Goal: Information Seeking & Learning: Learn about a topic

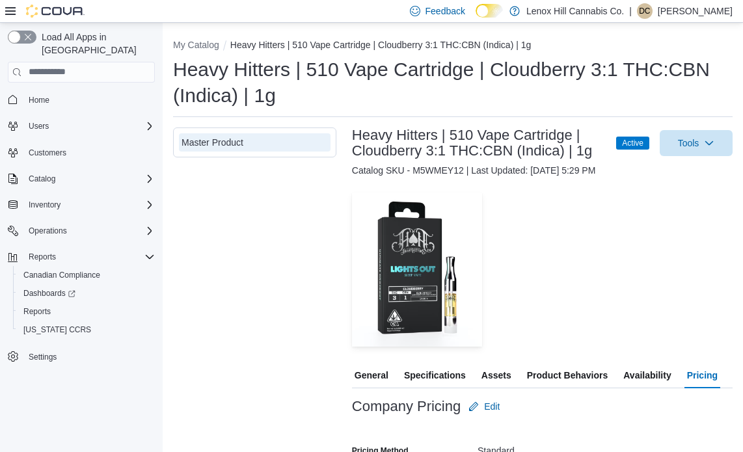
scroll to position [162, 0]
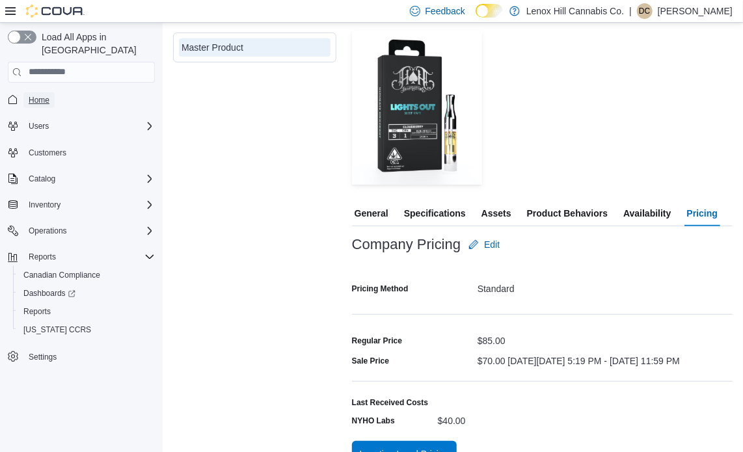
click at [34, 95] on span "Home" at bounding box center [39, 100] width 21 height 10
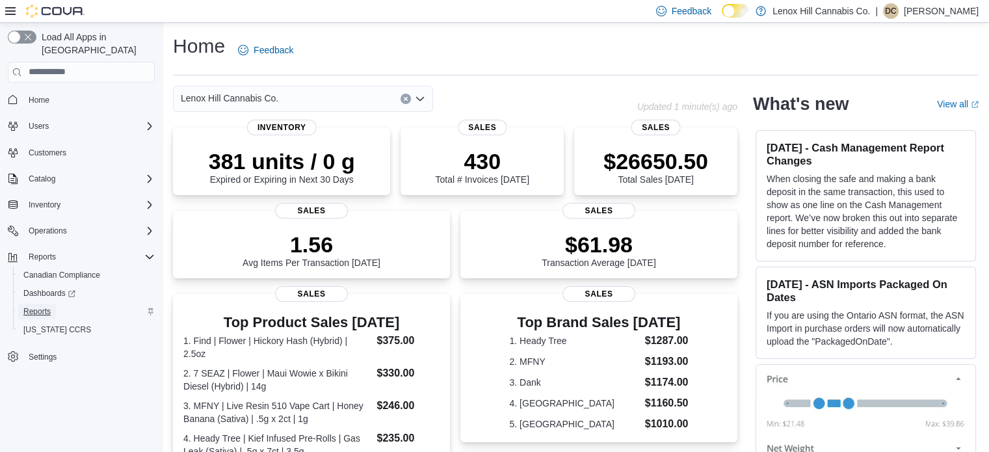
click at [45, 306] on span "Reports" at bounding box center [36, 311] width 27 height 10
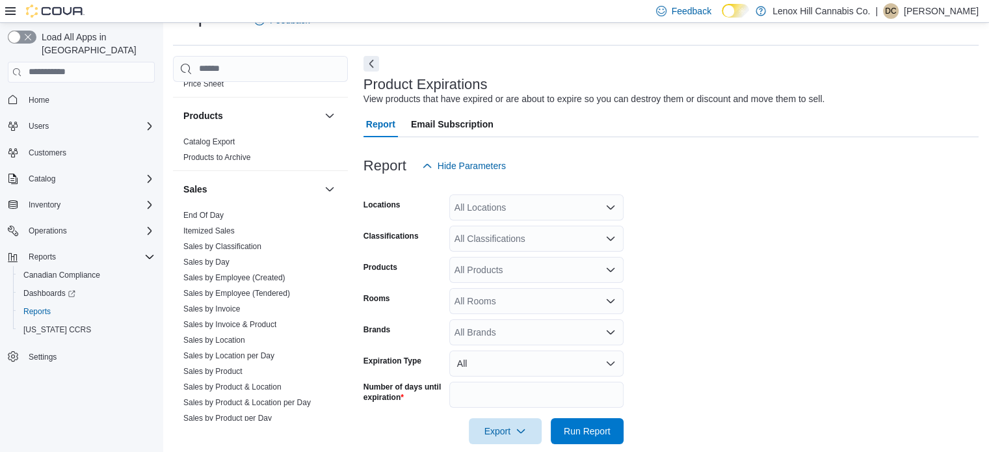
scroll to position [780, 0]
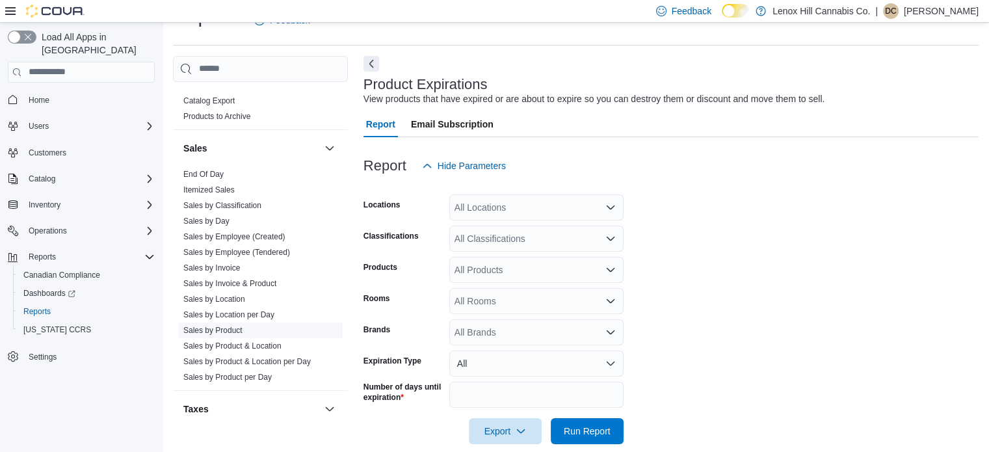
click at [226, 326] on link "Sales by Product" at bounding box center [212, 330] width 59 height 9
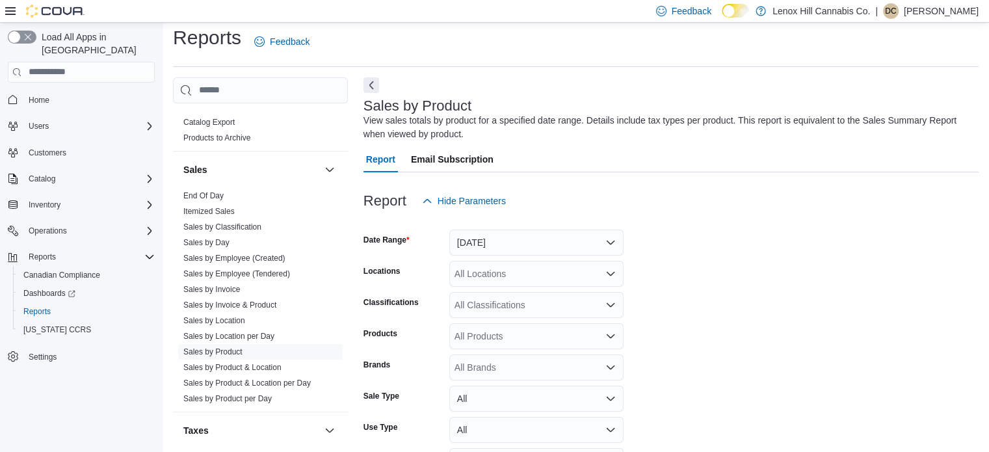
scroll to position [44, 0]
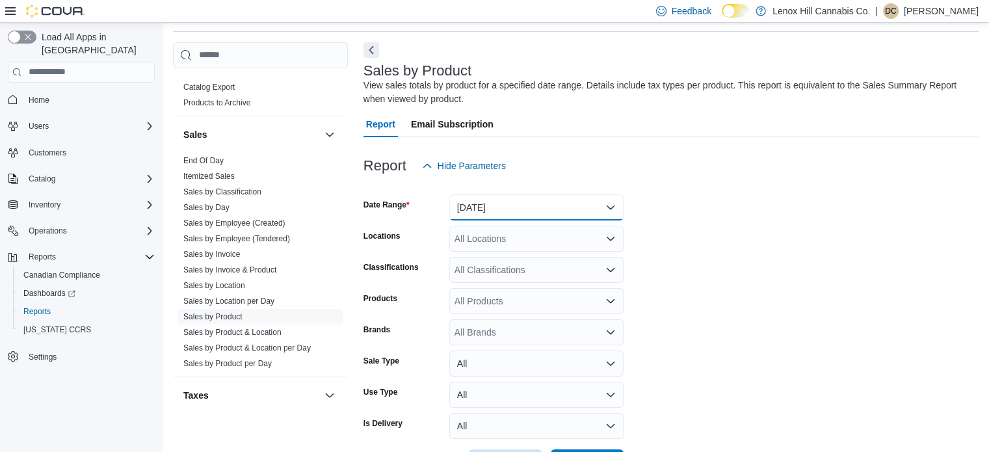
click at [540, 202] on button "[DATE]" at bounding box center [536, 207] width 174 height 26
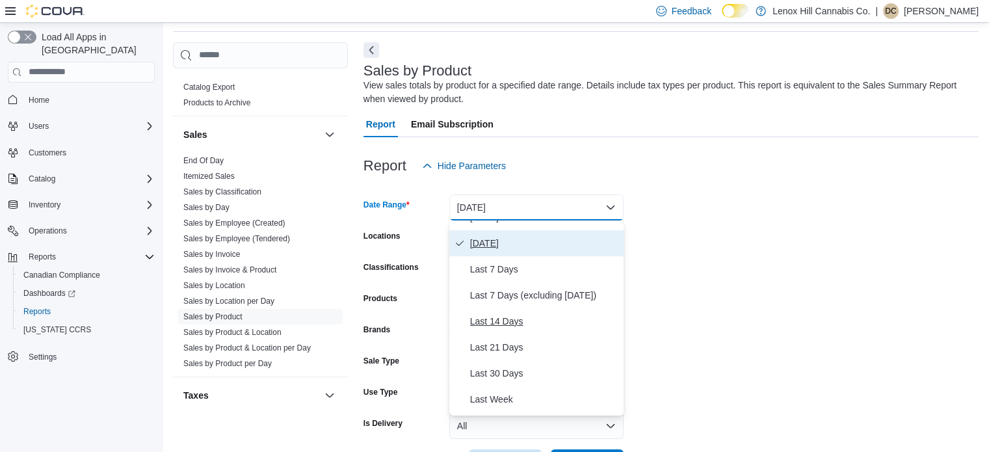
scroll to position [65, 0]
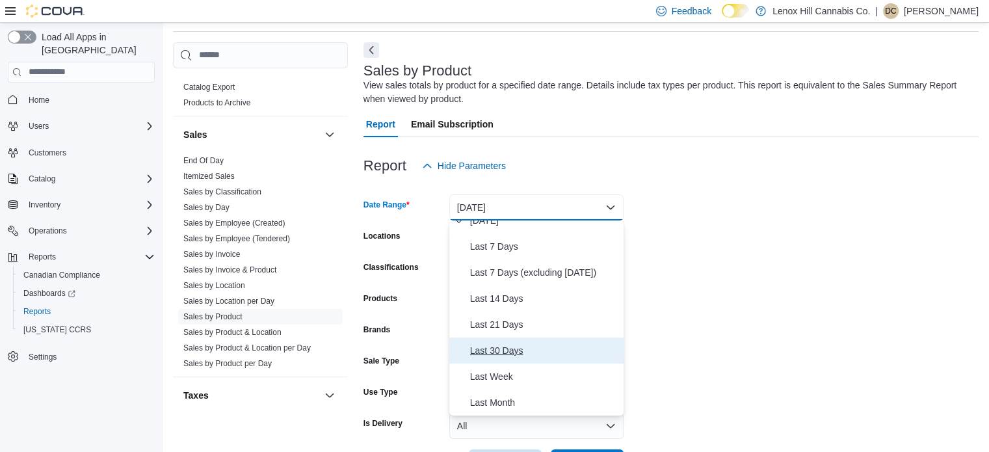
click at [501, 345] on span "Last 30 Days" at bounding box center [544, 351] width 148 height 16
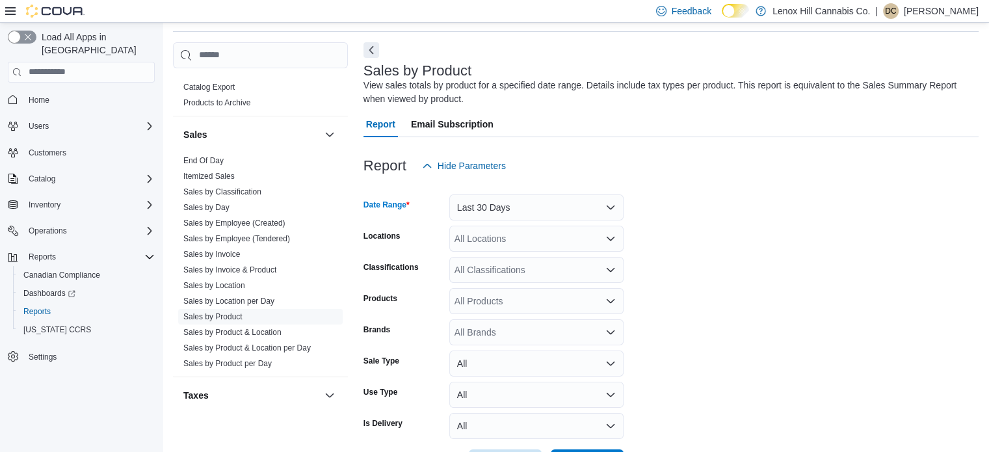
click at [517, 272] on div "All Classifications" at bounding box center [536, 270] width 174 height 26
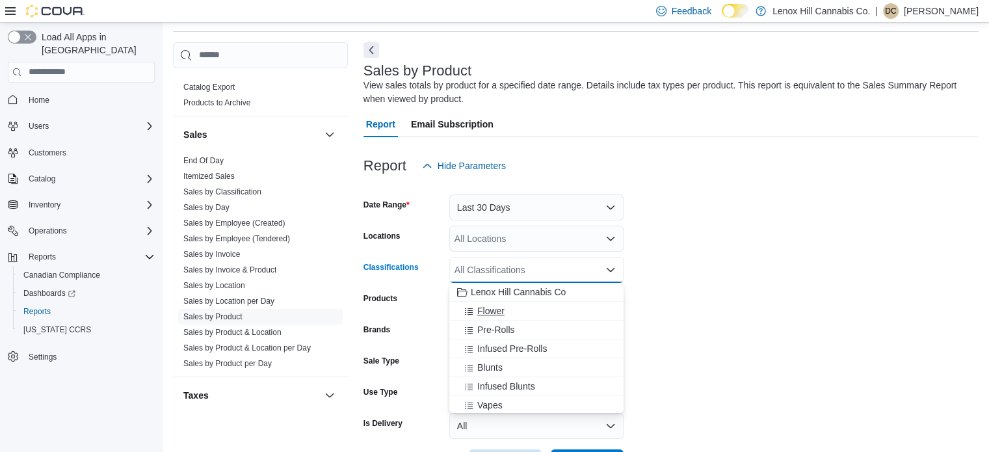
click at [516, 304] on div "Flower" at bounding box center [536, 310] width 159 height 13
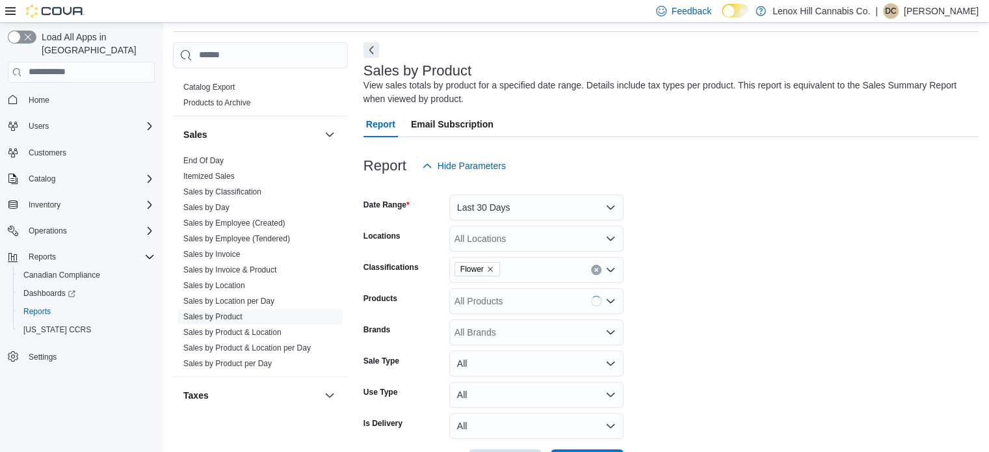
click at [672, 293] on form "Date Range Last 30 Days Locations All Locations Classifications Flower Products…" at bounding box center [671, 327] width 615 height 297
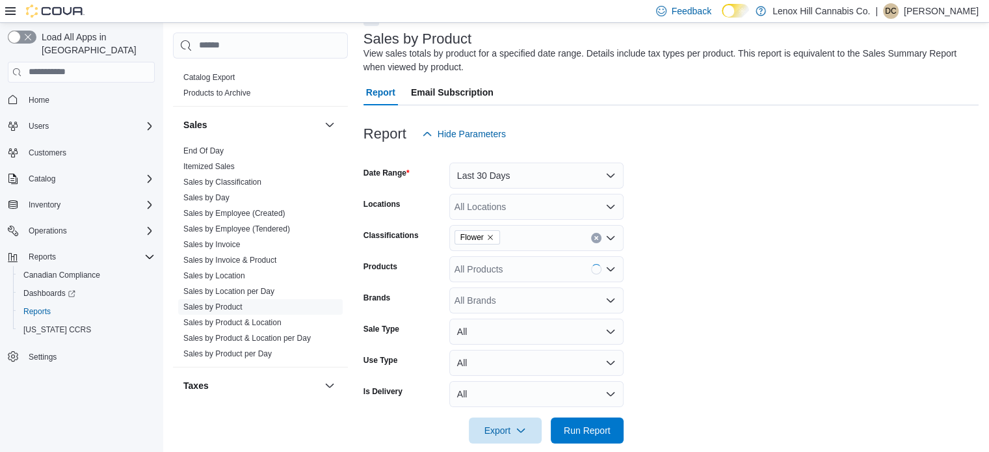
scroll to position [92, 0]
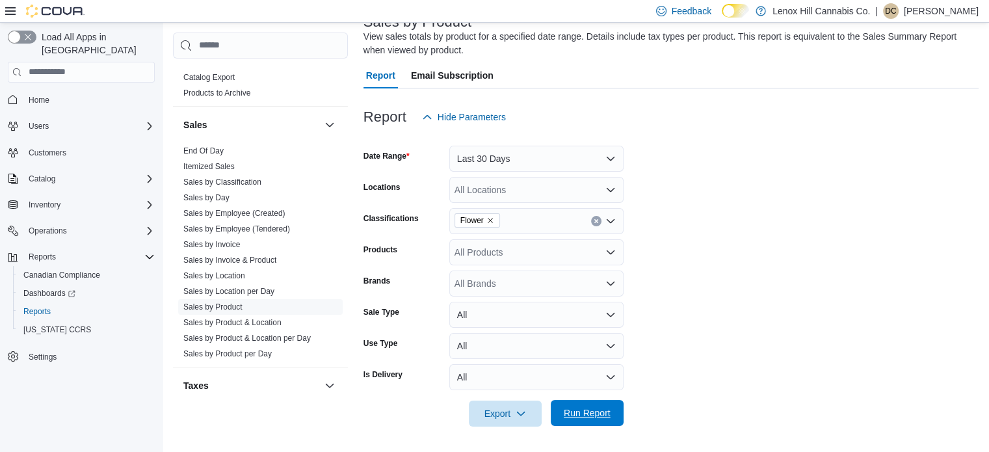
click at [602, 405] on span "Run Report" at bounding box center [587, 413] width 57 height 26
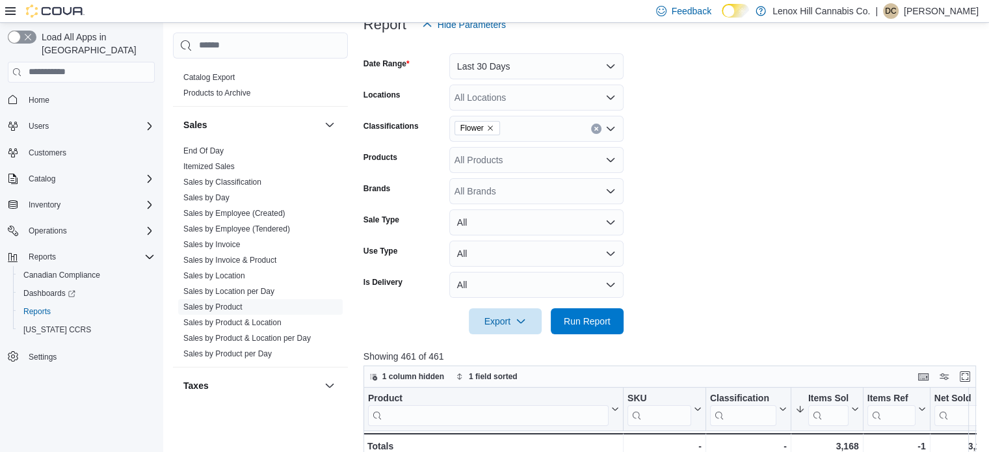
scroll to position [418, 0]
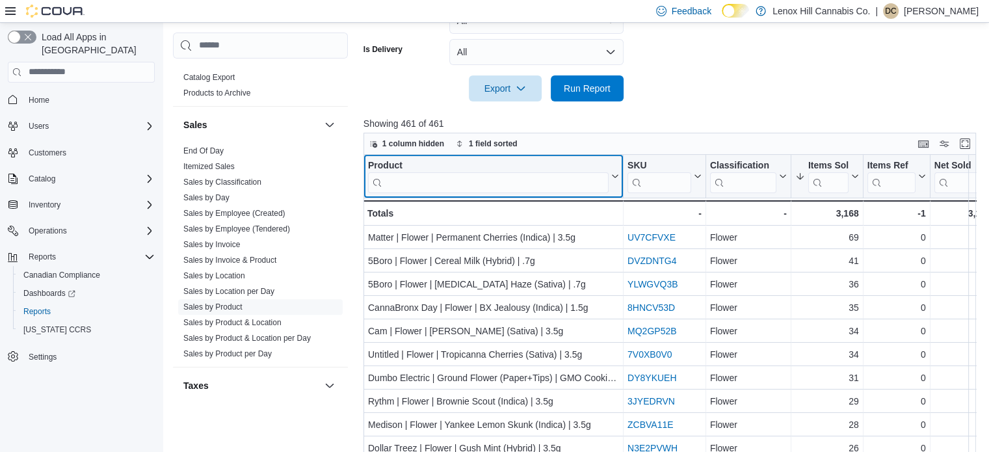
click at [494, 183] on input "search" at bounding box center [488, 182] width 241 height 21
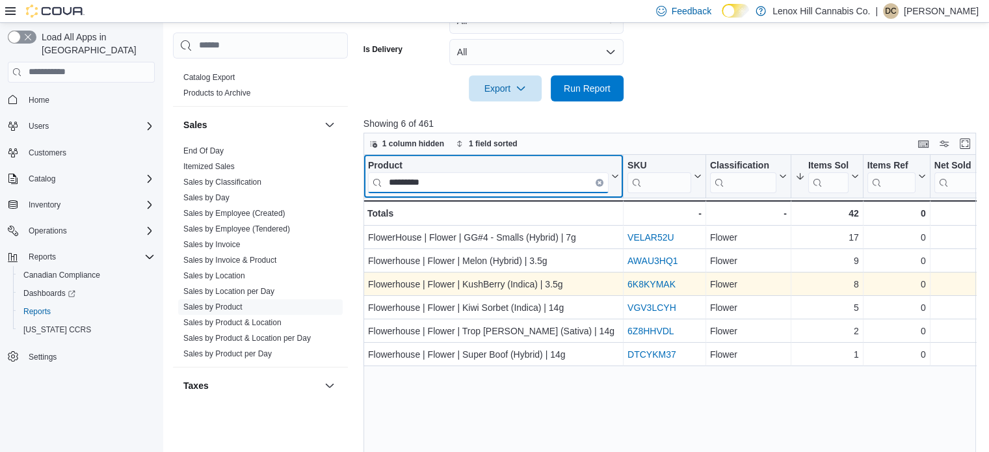
type input "*********"
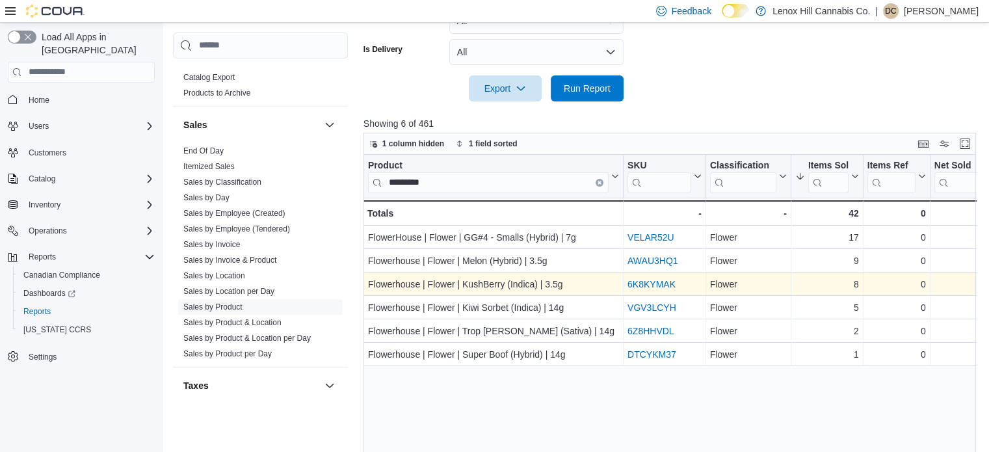
click at [639, 278] on div "6K8KYMAK" at bounding box center [665, 284] width 74 height 16
click at [639, 286] on link "6K8KYMAK" at bounding box center [652, 284] width 48 height 10
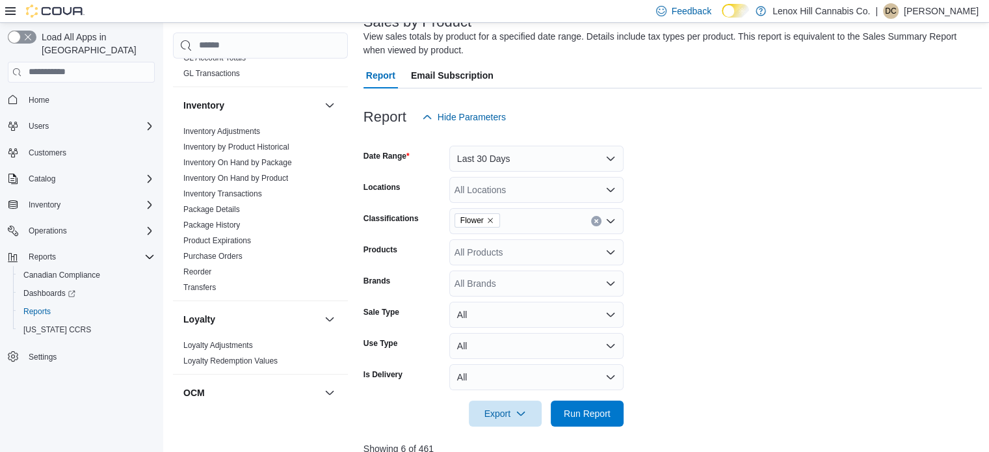
scroll to position [325, 0]
click at [245, 234] on link "Product Expirations" at bounding box center [217, 238] width 68 height 9
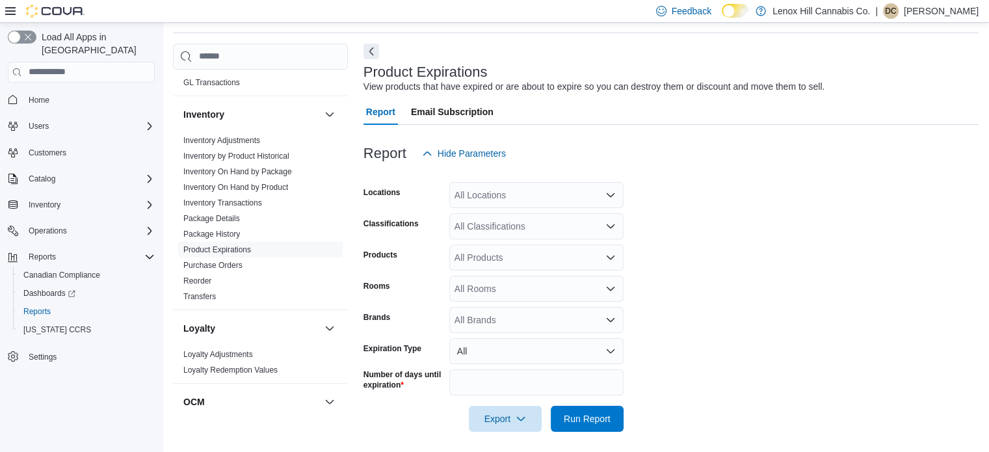
scroll to position [47, 0]
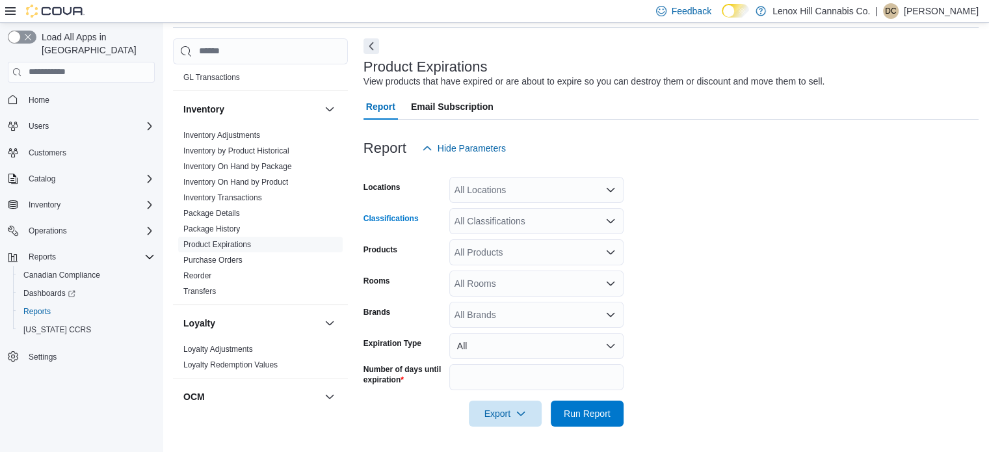
click at [500, 226] on div "All Classifications" at bounding box center [536, 221] width 174 height 26
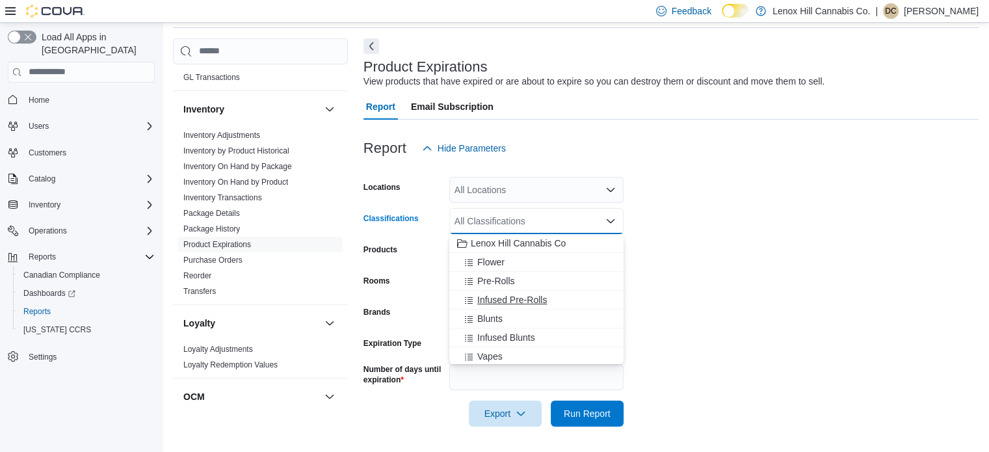
click at [501, 295] on span "Infused Pre-Rolls" at bounding box center [512, 299] width 70 height 13
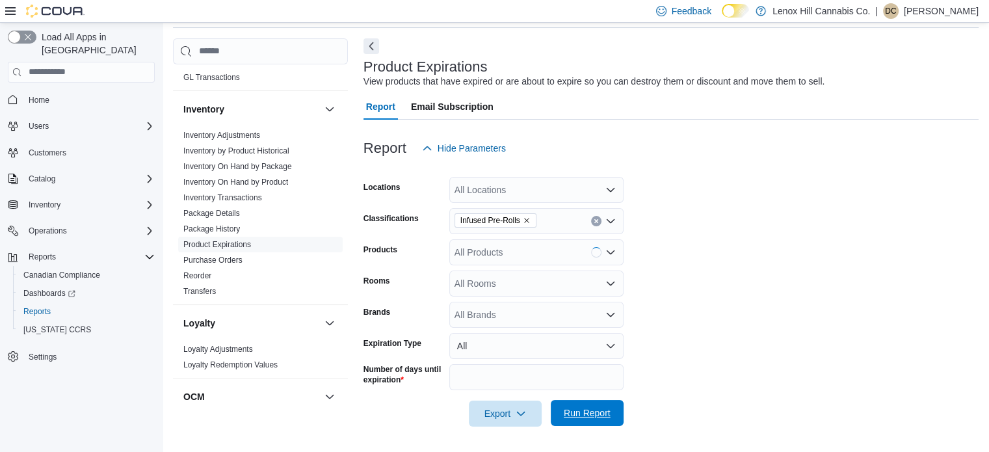
click at [590, 419] on span "Run Report" at bounding box center [587, 413] width 57 height 26
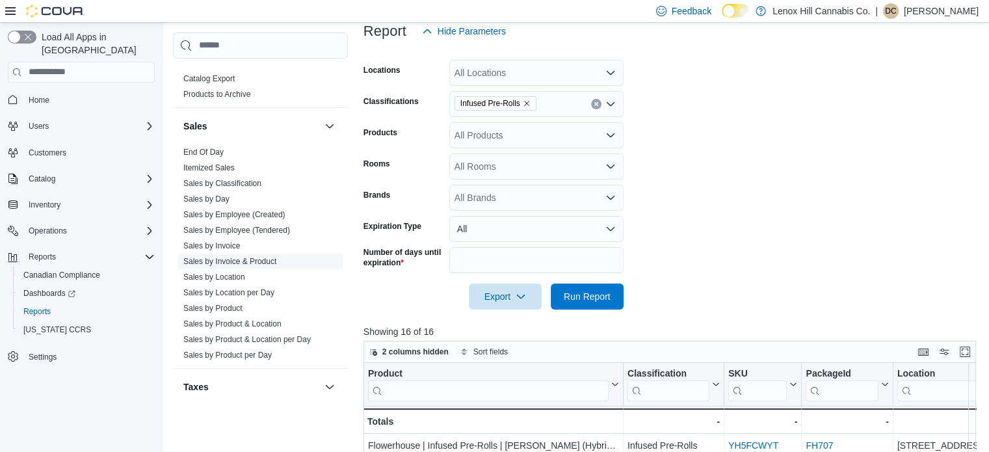
scroll to position [835, 0]
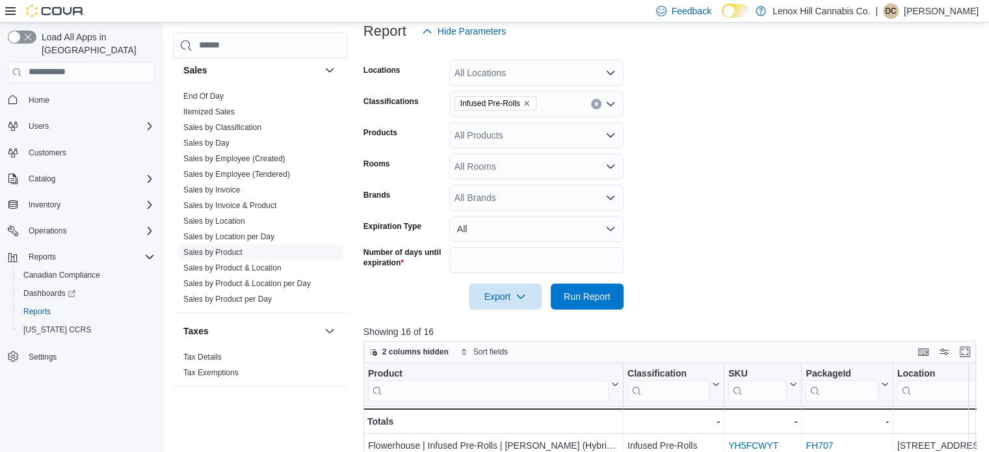
click at [230, 248] on link "Sales by Product" at bounding box center [212, 252] width 59 height 9
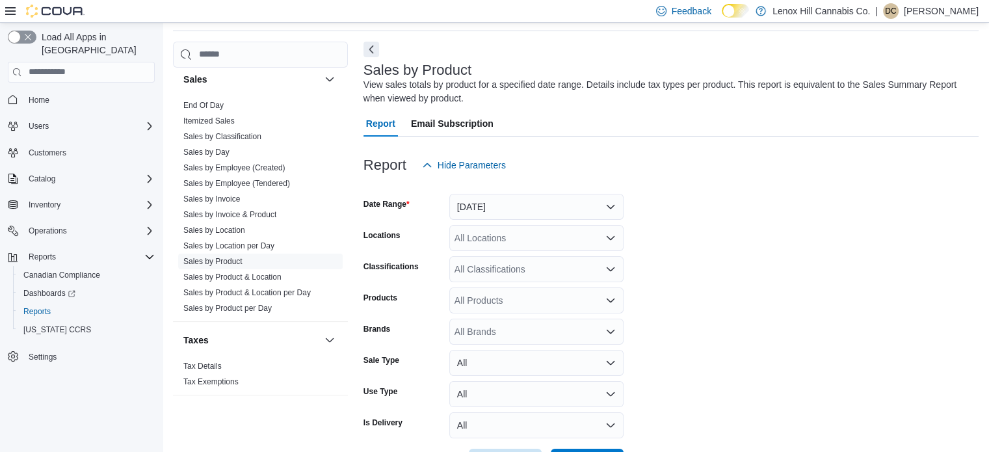
scroll to position [44, 0]
click at [471, 213] on button "[DATE]" at bounding box center [536, 207] width 174 height 26
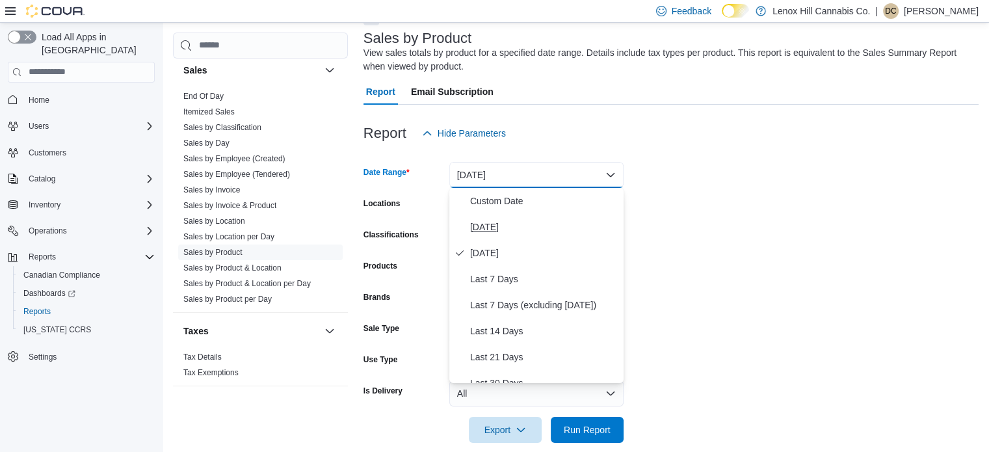
scroll to position [92, 0]
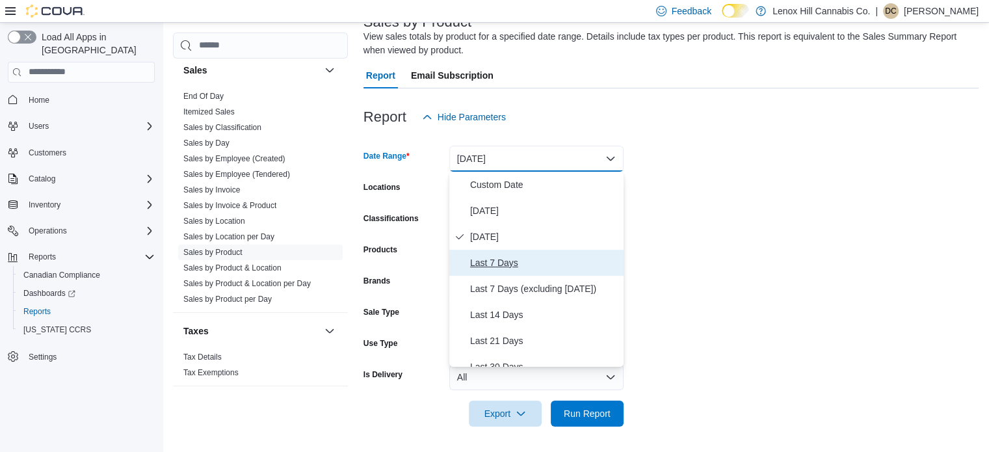
click at [484, 260] on span "Last 7 Days" at bounding box center [544, 263] width 148 height 16
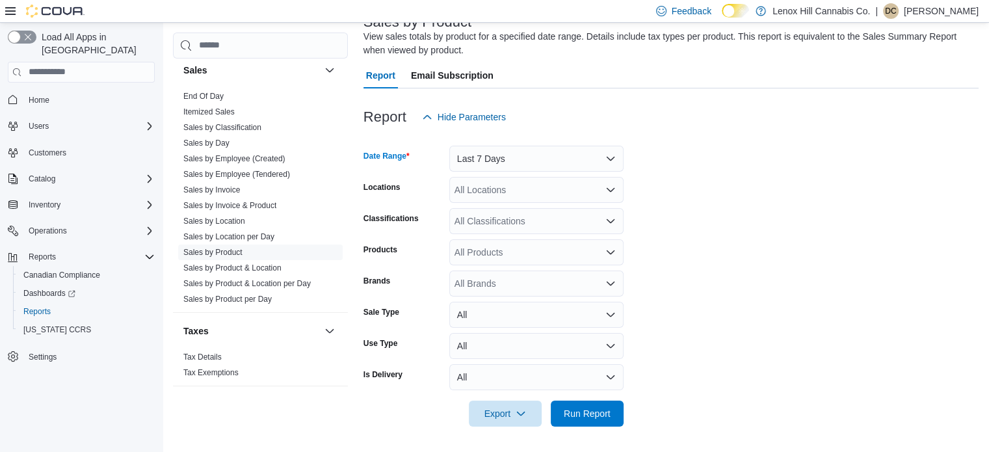
click at [484, 252] on div "All Products" at bounding box center [536, 252] width 174 height 26
click at [502, 219] on div "All Classifications" at bounding box center [536, 221] width 174 height 26
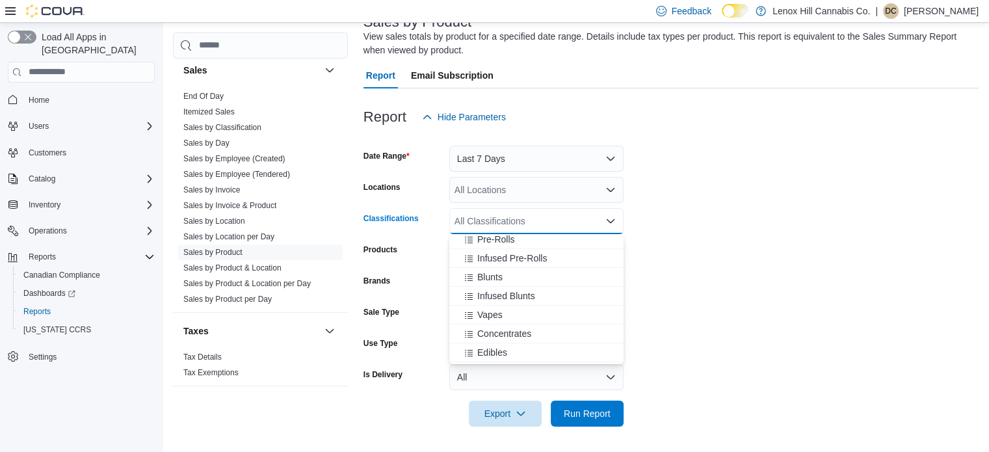
scroll to position [65, 0]
click at [509, 306] on span "Concentrates" at bounding box center [504, 310] width 54 height 13
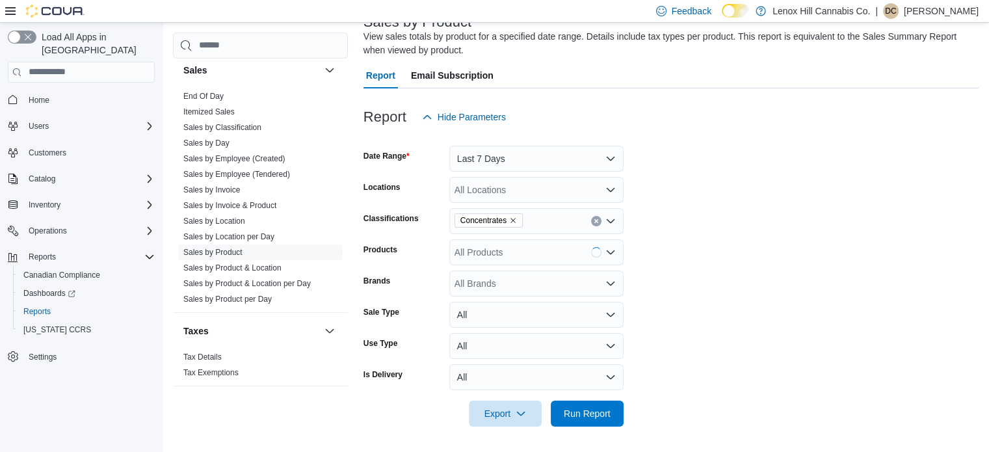
click at [584, 431] on div at bounding box center [671, 435] width 615 height 16
click at [585, 419] on span "Run Report" at bounding box center [587, 413] width 47 height 13
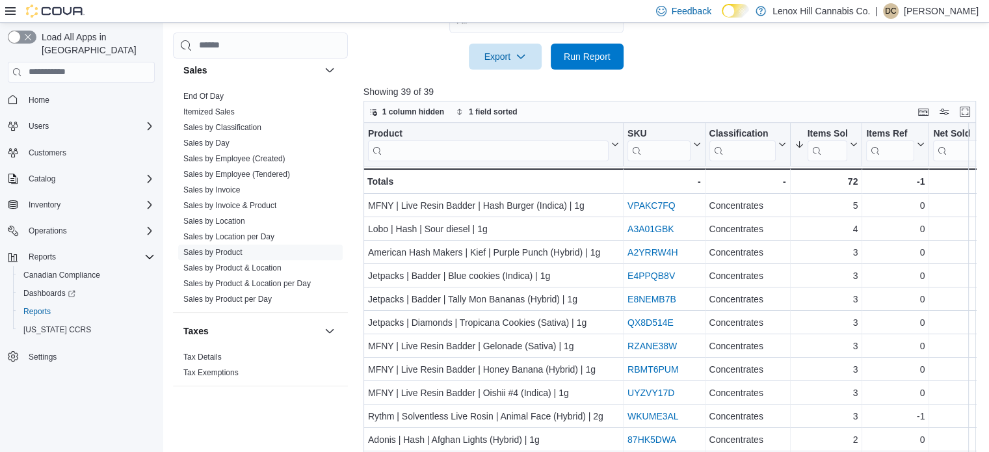
scroll to position [470, 0]
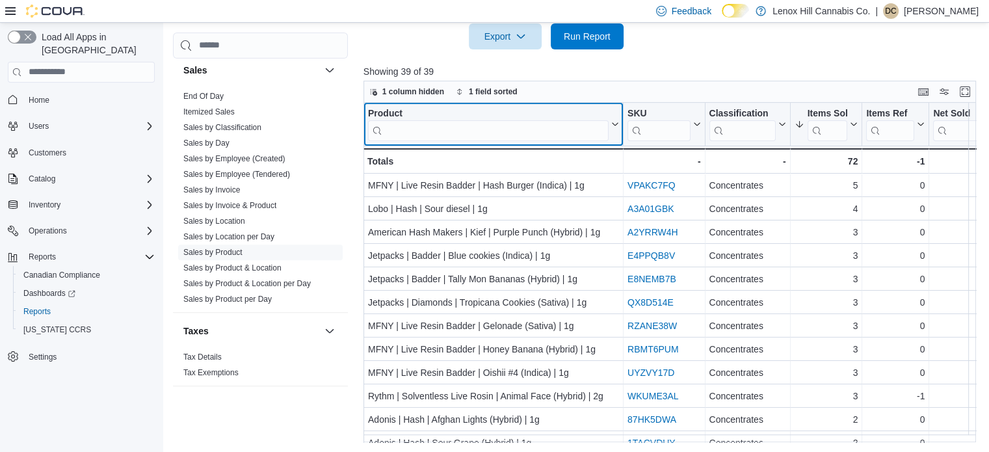
click at [541, 125] on input "search" at bounding box center [488, 130] width 241 height 21
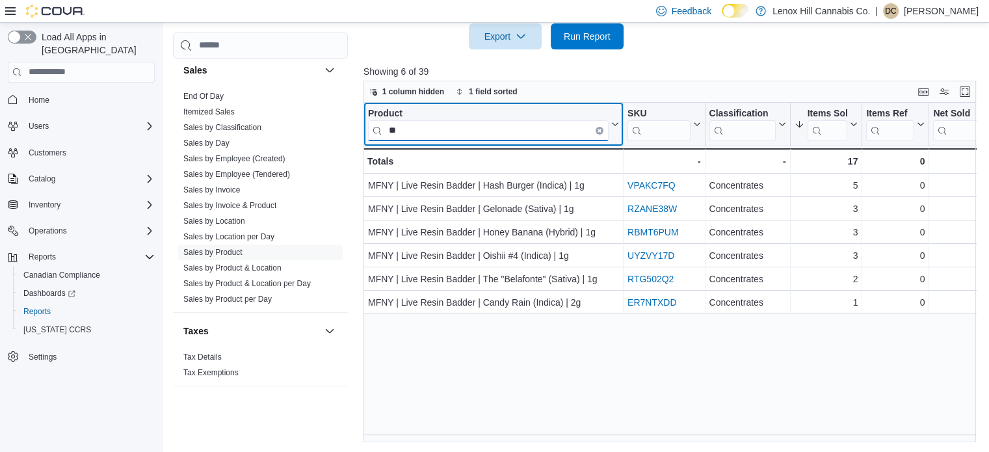
type input "*"
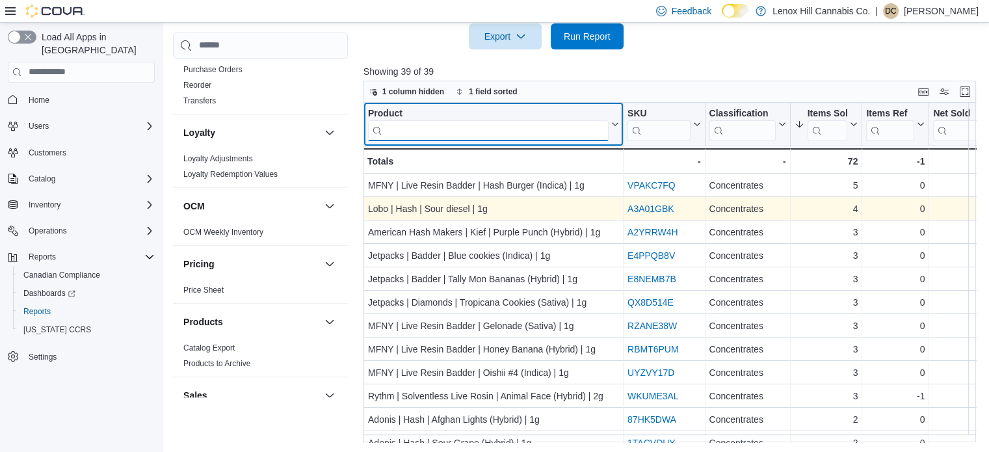
scroll to position [144, 0]
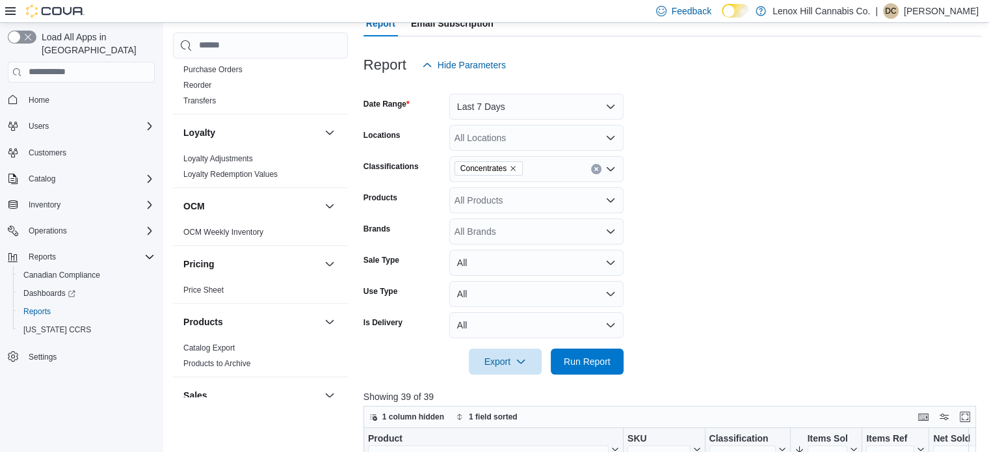
click at [513, 168] on icon "Remove Concentrates from selection in this group" at bounding box center [513, 168] width 5 height 5
click at [742, 233] on form "Date Range Last 7 Days Locations All Locations Classifications All Classificati…" at bounding box center [673, 226] width 619 height 297
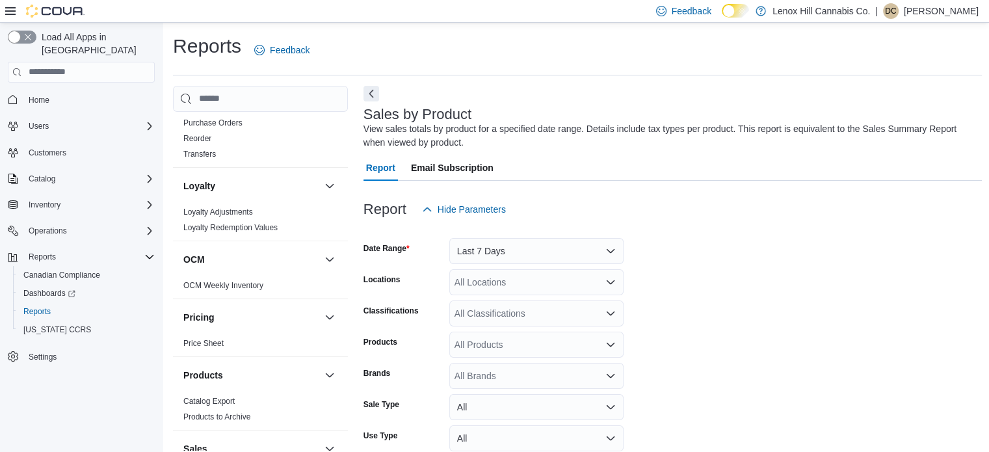
scroll to position [0, 0]
click at [500, 250] on button "Last 7 Days" at bounding box center [536, 251] width 174 height 26
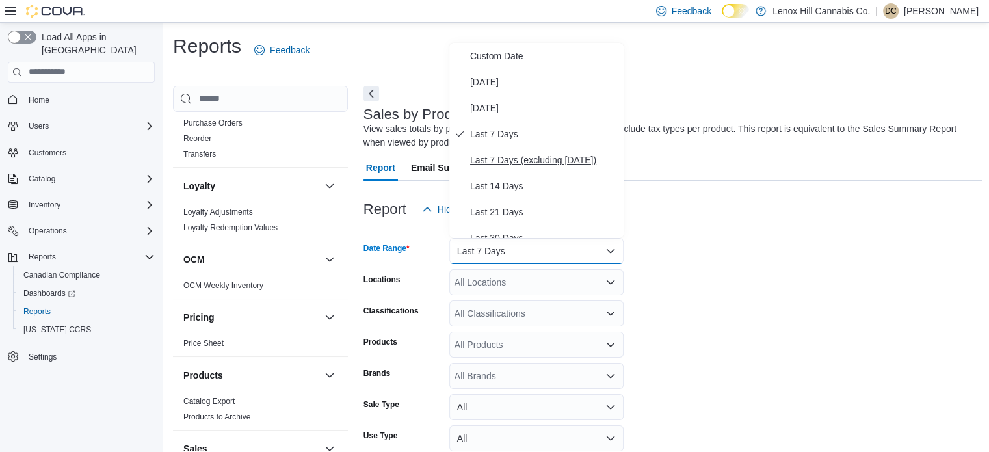
scroll to position [65, 0]
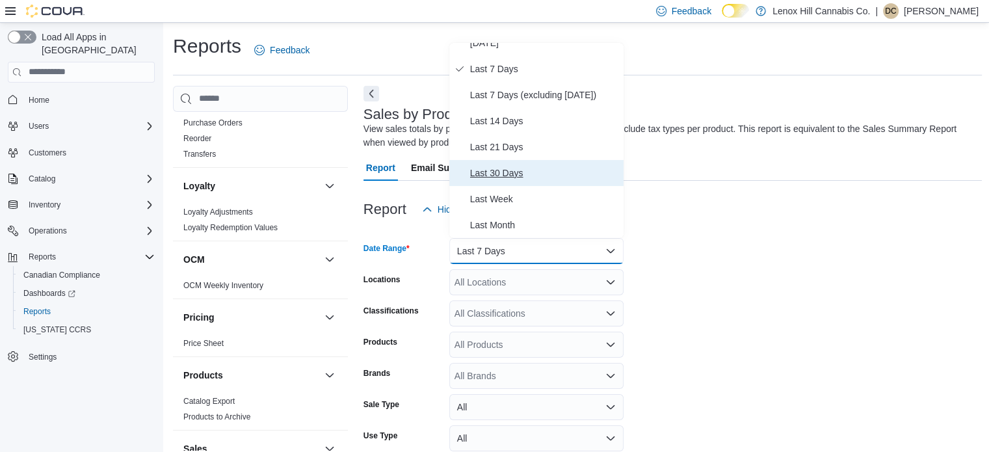
click at [509, 171] on span "Last 30 Days" at bounding box center [544, 173] width 148 height 16
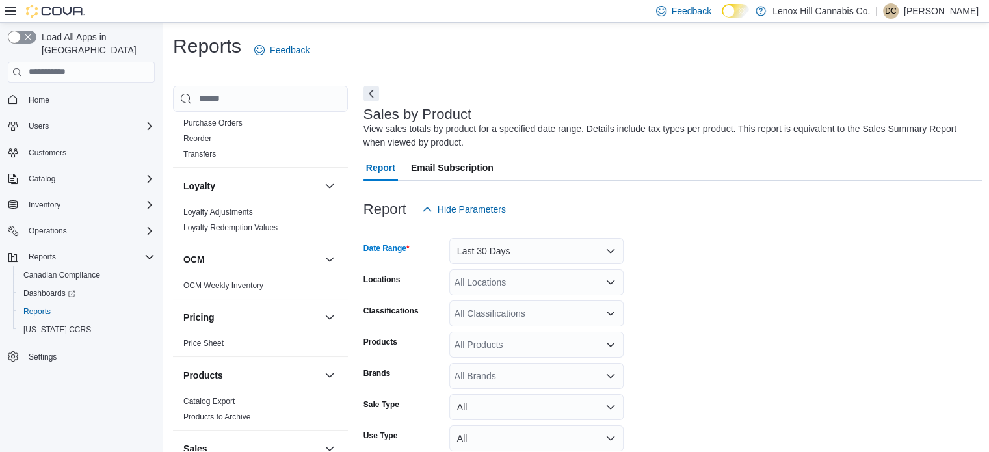
click at [550, 310] on div "All Classifications" at bounding box center [536, 313] width 174 height 26
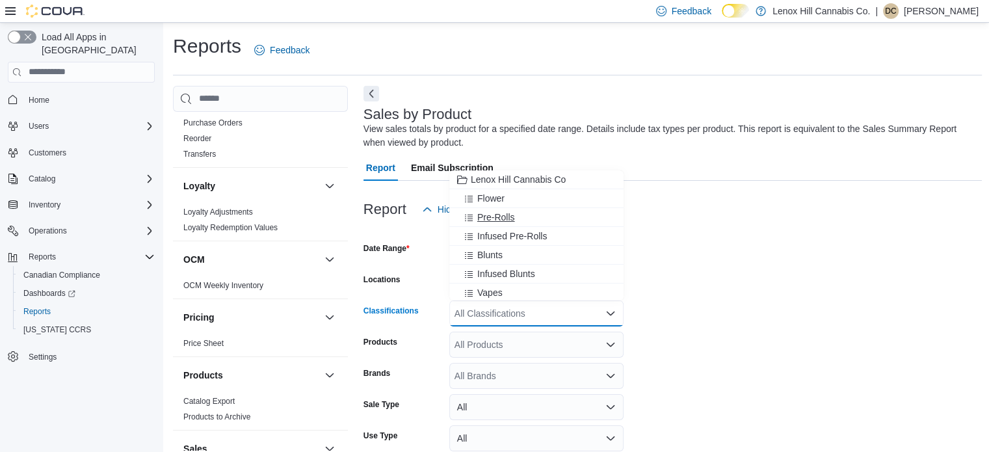
click at [497, 211] on span "Pre-Rolls" at bounding box center [496, 217] width 38 height 13
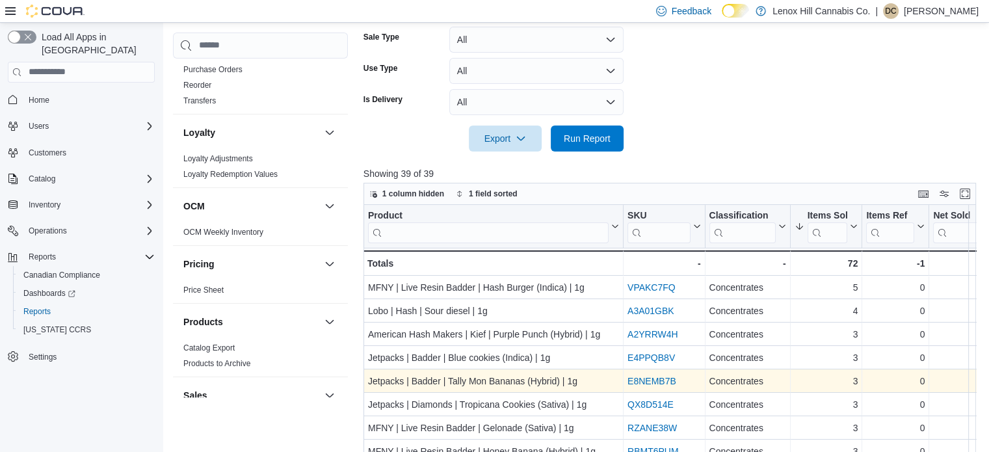
scroll to position [390, 0]
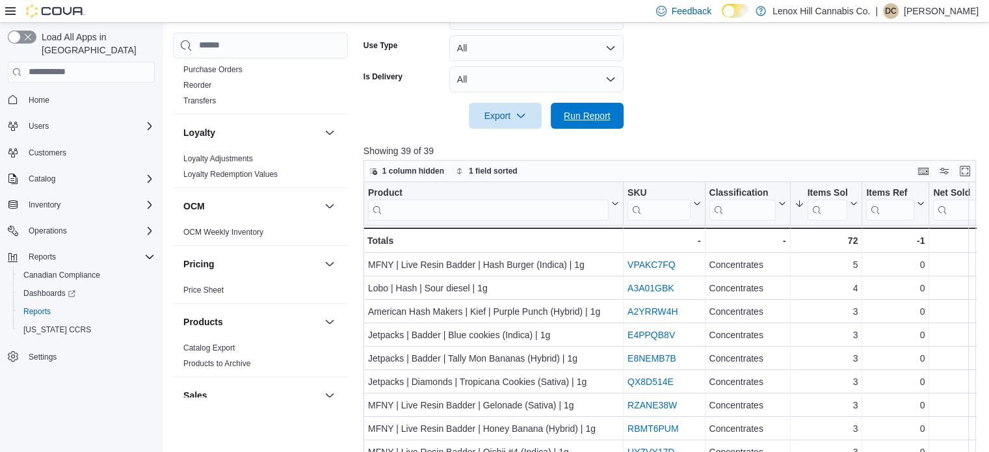
drag, startPoint x: 590, startPoint y: 126, endPoint x: 743, endPoint y: 131, distance: 152.9
click at [590, 126] on span "Run Report" at bounding box center [587, 116] width 57 height 26
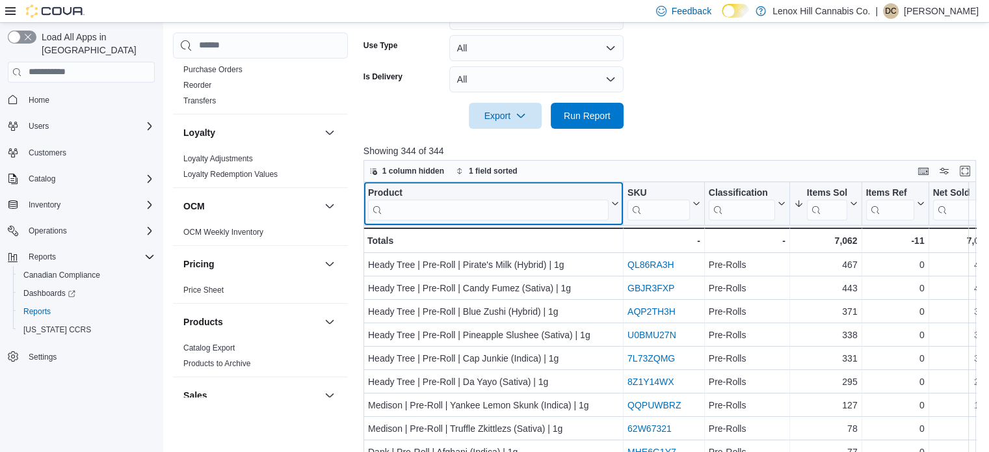
click at [537, 210] on input "search" at bounding box center [488, 209] width 241 height 21
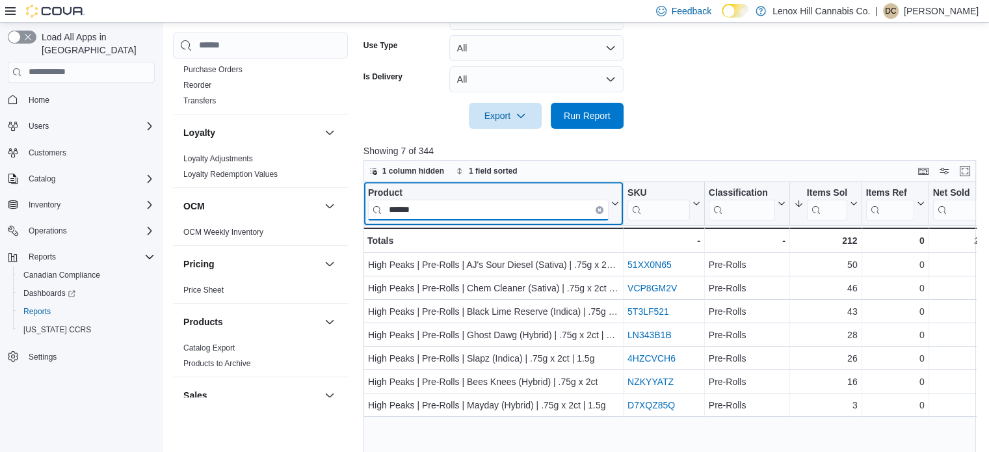
click at [429, 215] on input "******" at bounding box center [488, 209] width 241 height 21
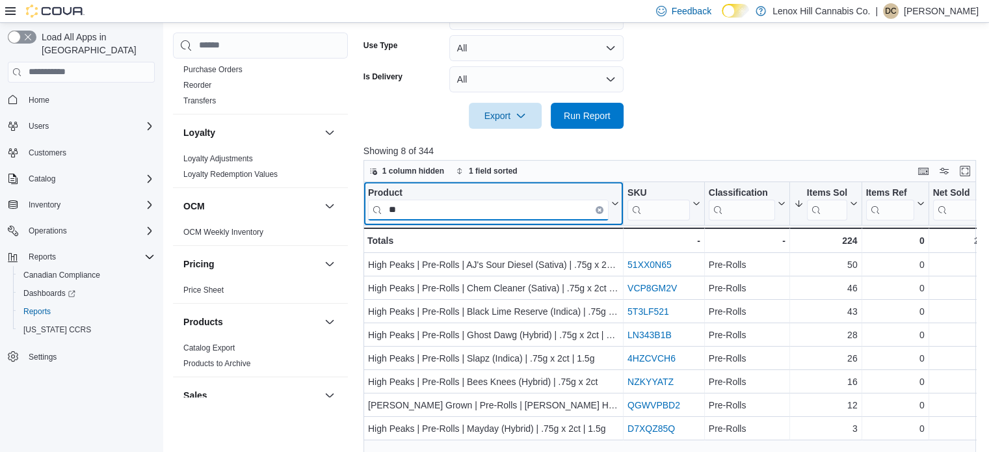
type input "*"
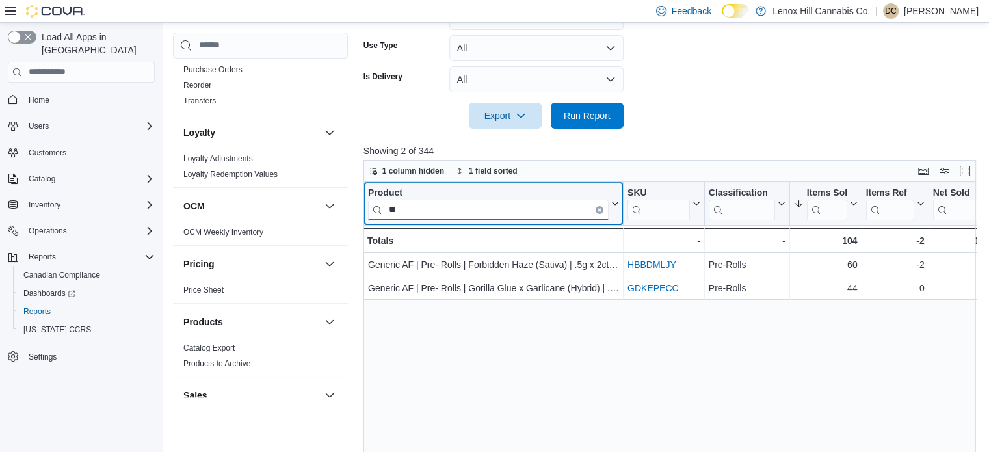
type input "*"
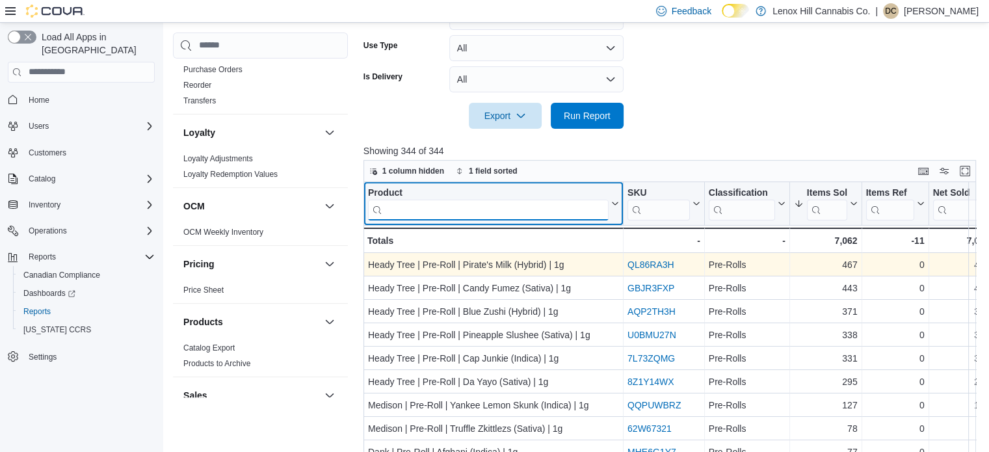
scroll to position [195, 0]
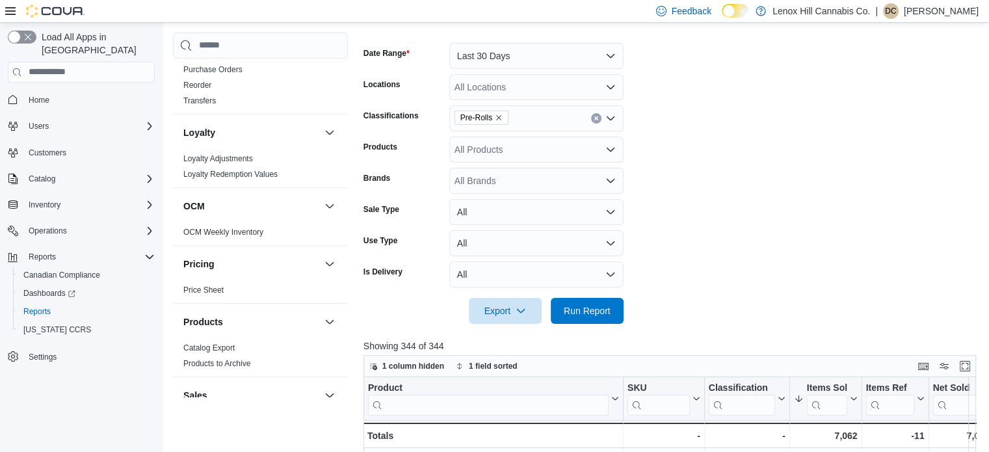
click at [497, 119] on icon "Remove Pre-Rolls from selection in this group" at bounding box center [499, 118] width 8 height 8
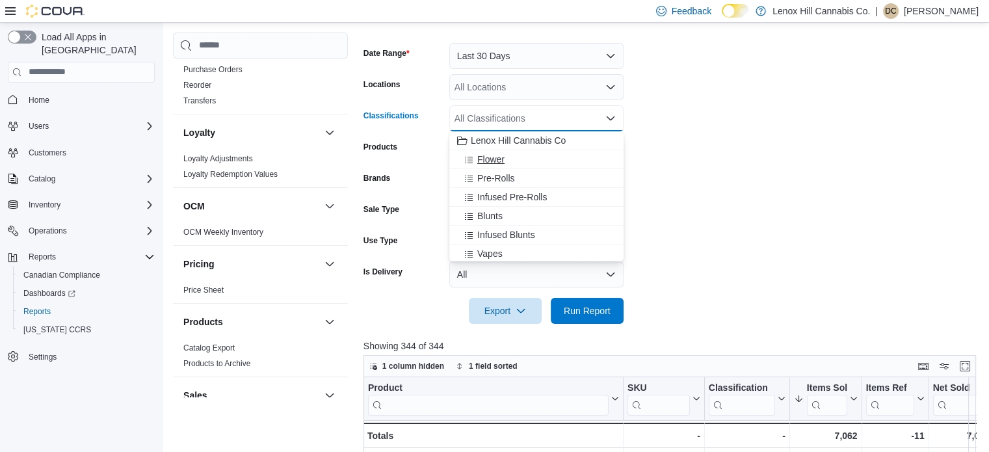
click at [502, 155] on span "Flower" at bounding box center [490, 159] width 27 height 13
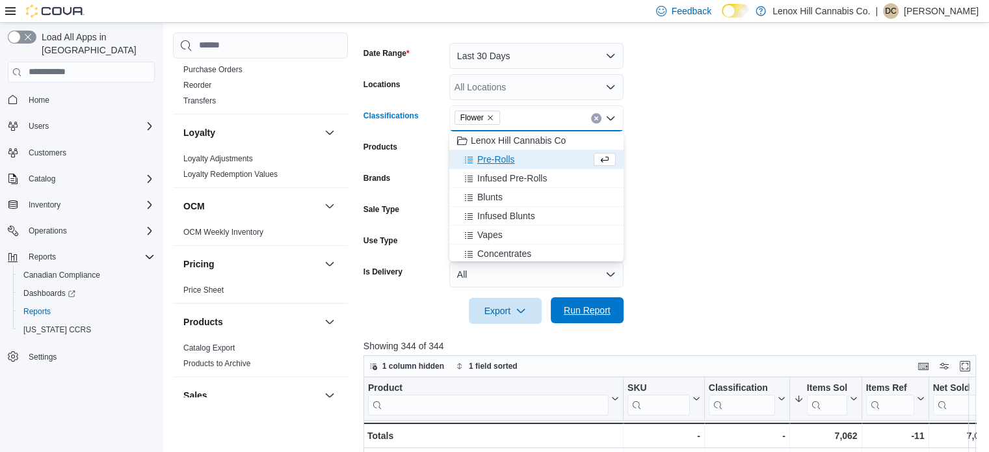
click at [587, 311] on span "Run Report" at bounding box center [587, 310] width 47 height 13
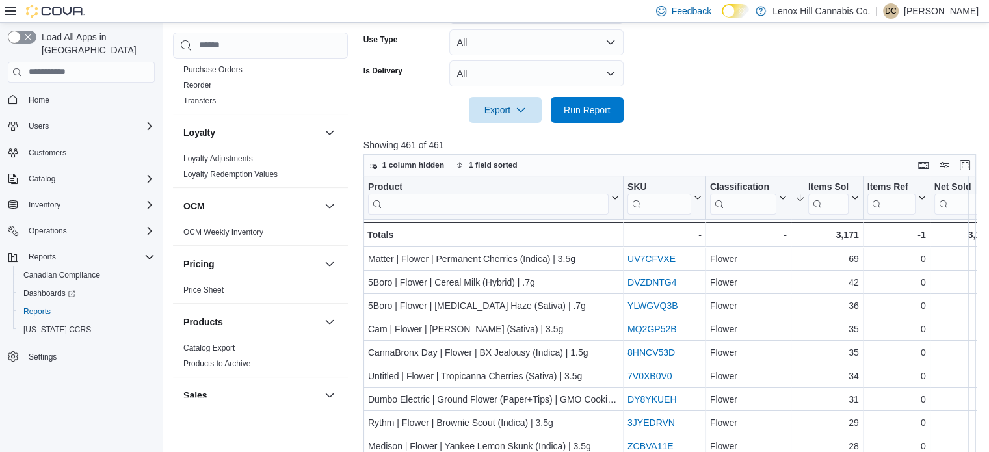
scroll to position [455, 0]
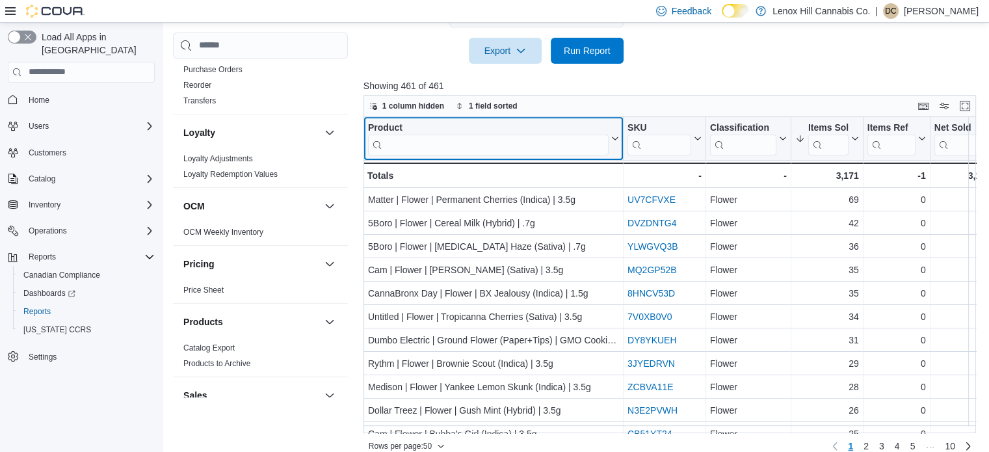
click at [395, 143] on input "search" at bounding box center [488, 144] width 241 height 21
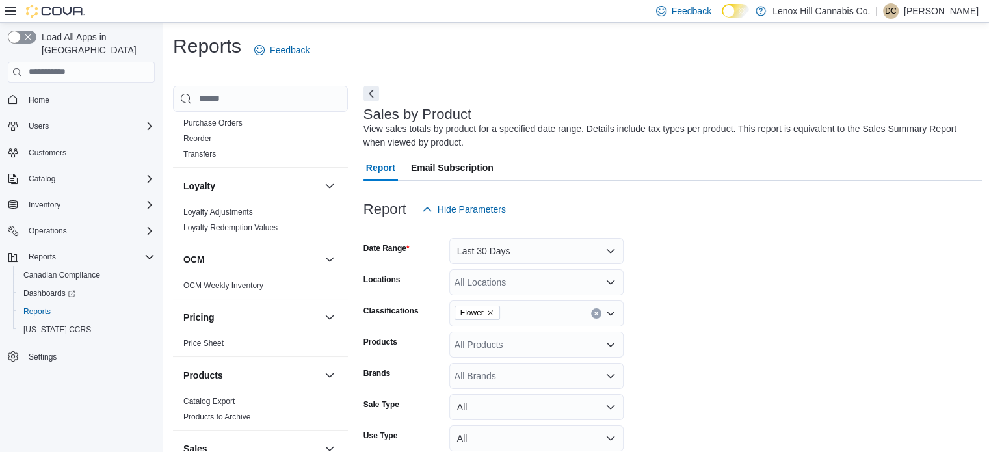
scroll to position [0, 0]
click at [489, 313] on icon "Remove Flower from selection in this group" at bounding box center [490, 312] width 5 height 5
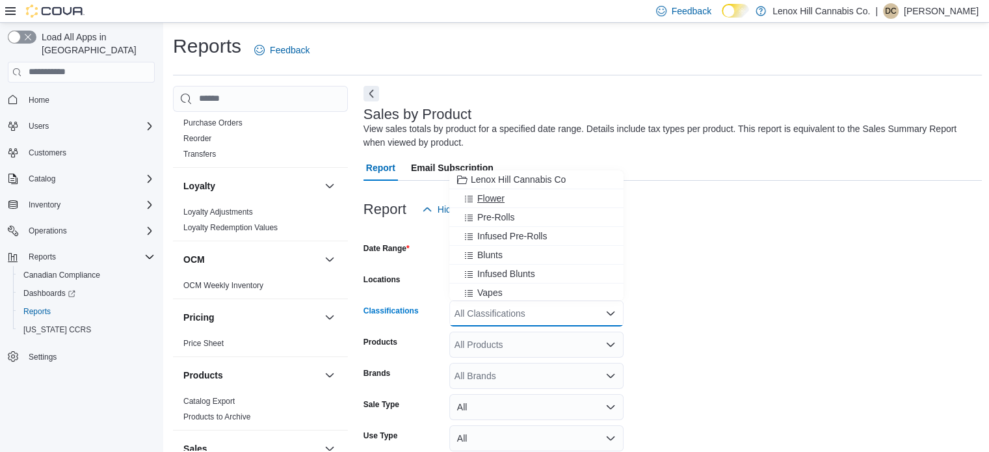
click at [499, 200] on span "Flower" at bounding box center [490, 198] width 27 height 13
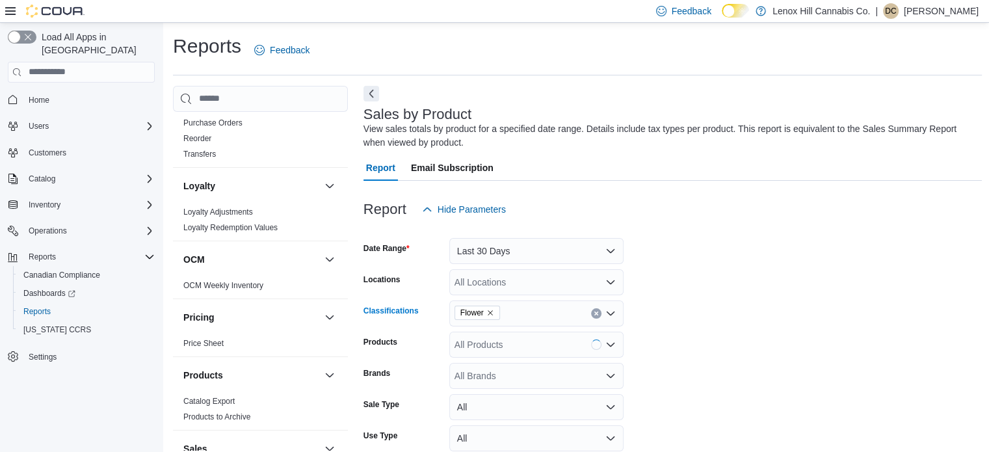
scroll to position [260, 0]
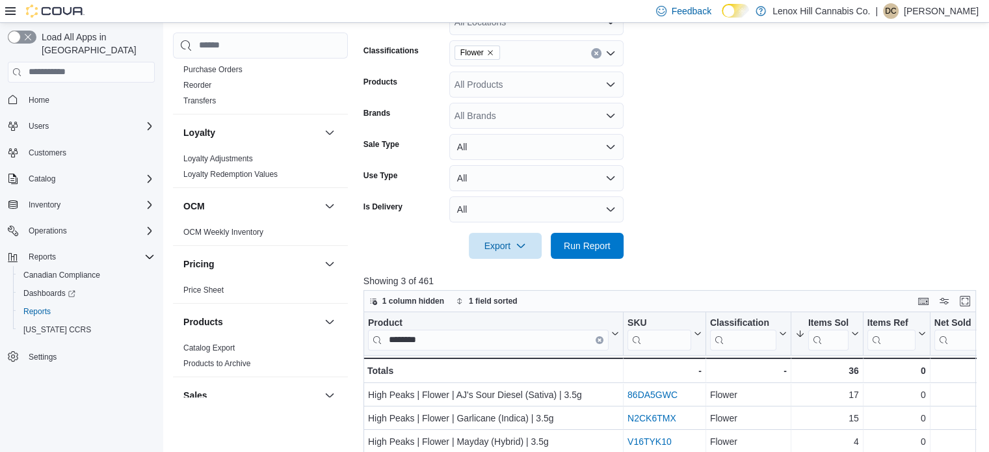
click at [742, 259] on div at bounding box center [673, 267] width 619 height 16
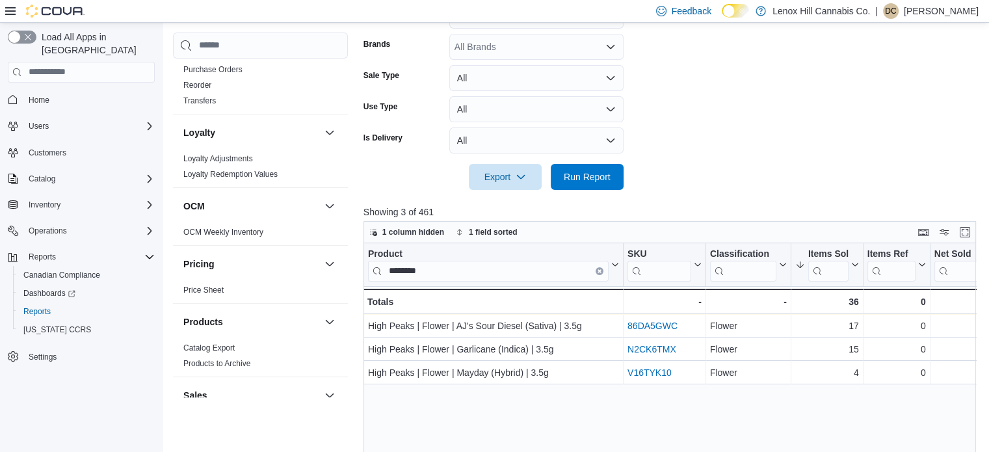
scroll to position [390, 0]
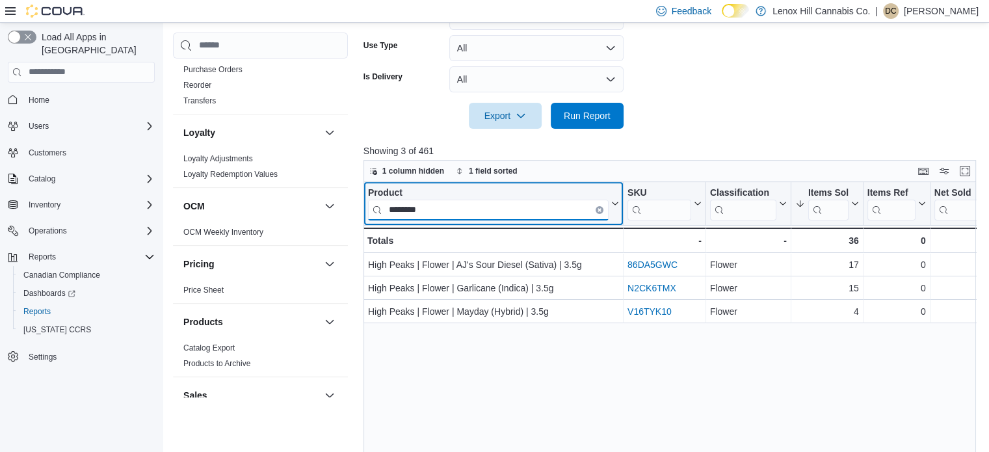
click at [454, 213] on input "********" at bounding box center [488, 209] width 241 height 21
type input "*"
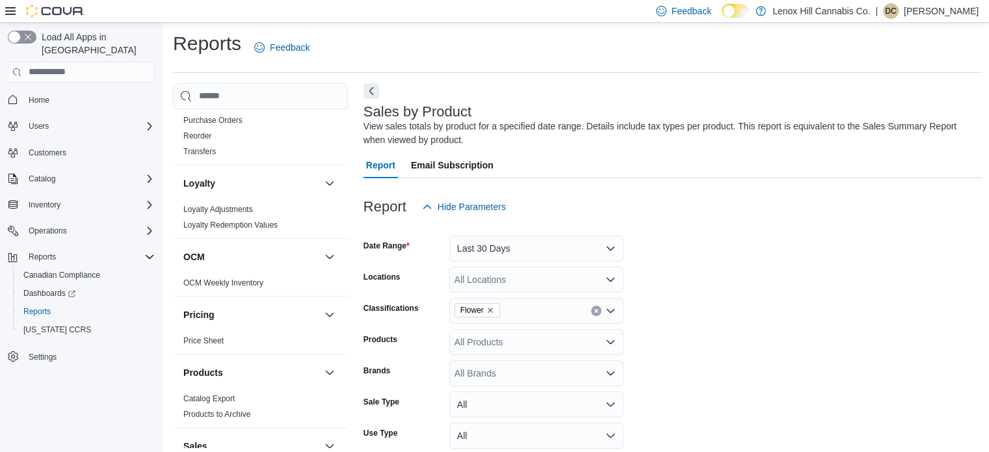
scroll to position [0, 0]
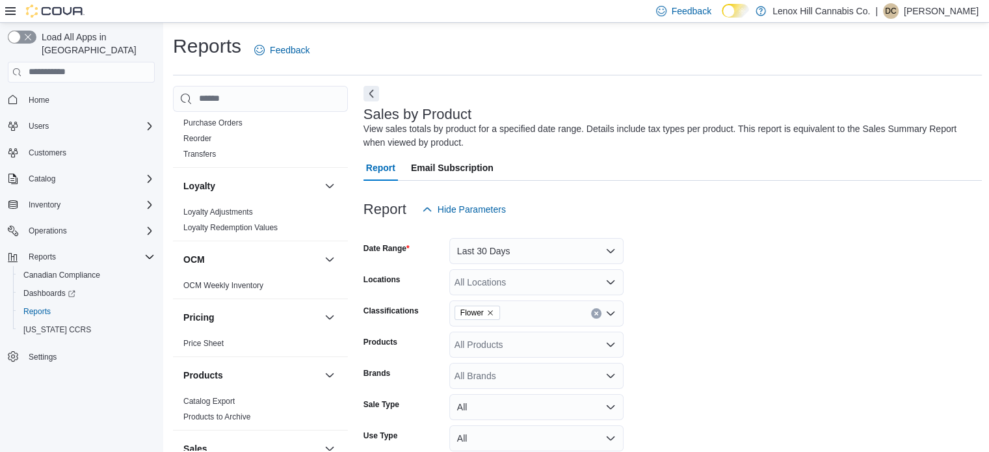
type input "*********"
click at [492, 311] on icon "Remove Flower from selection in this group" at bounding box center [490, 313] width 8 height 8
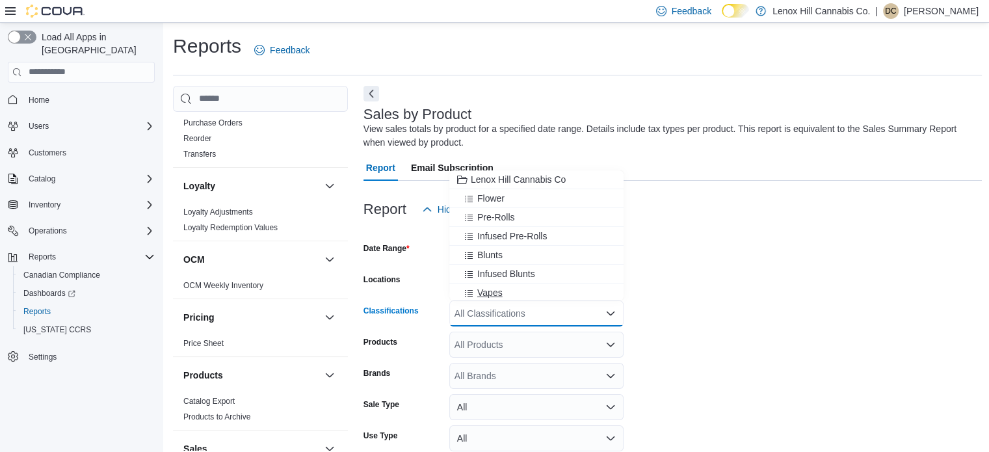
click at [490, 290] on span "Vapes" at bounding box center [489, 292] width 25 height 13
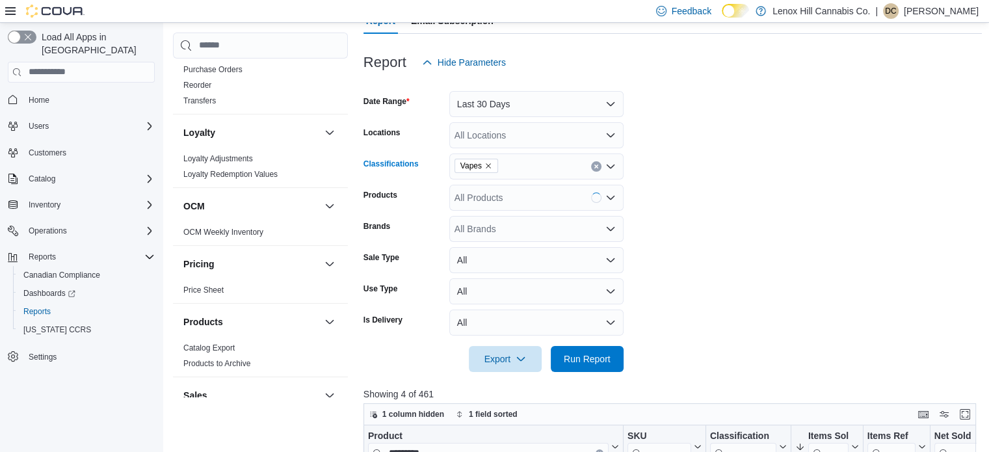
scroll to position [325, 0]
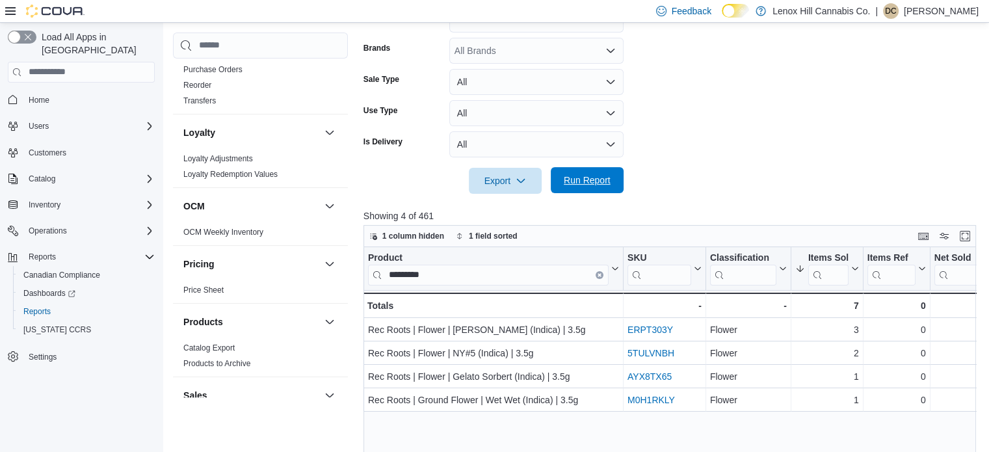
click at [589, 185] on span "Run Report" at bounding box center [587, 180] width 47 height 13
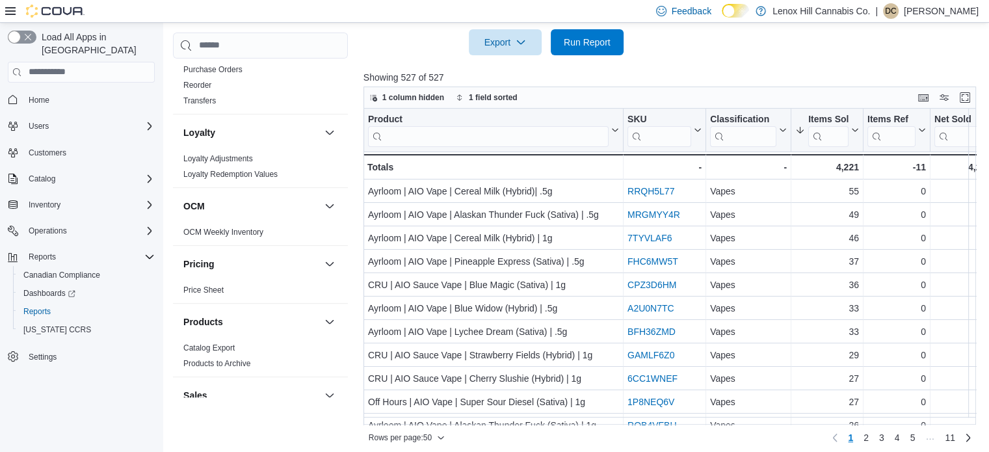
scroll to position [470, 0]
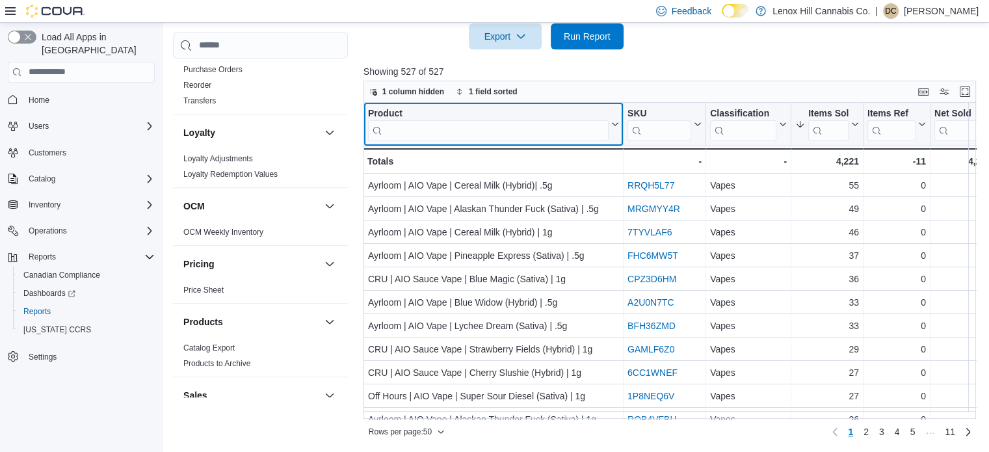
click at [570, 135] on input "search" at bounding box center [488, 130] width 241 height 21
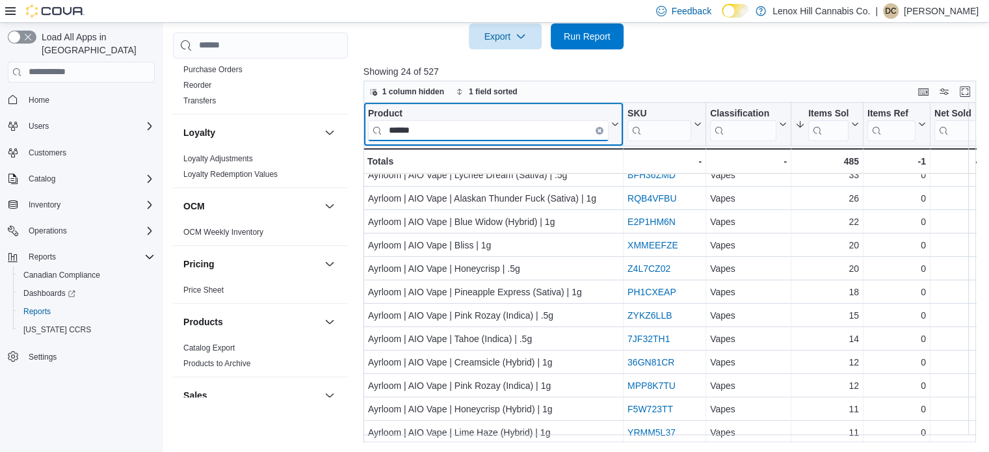
scroll to position [105, 0]
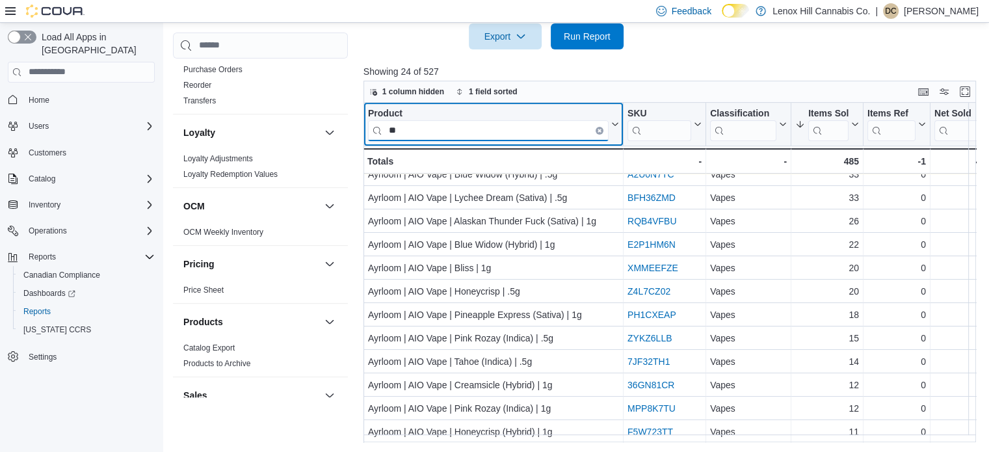
type input "*"
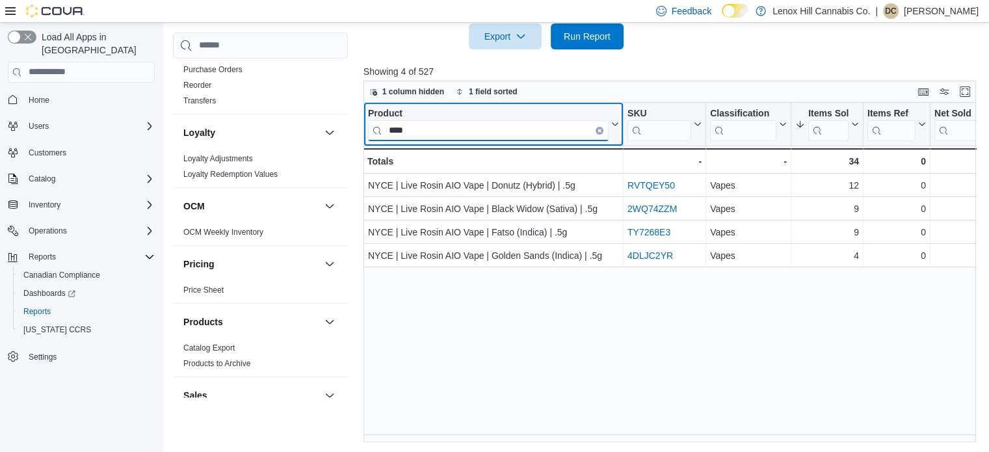
scroll to position [0, 0]
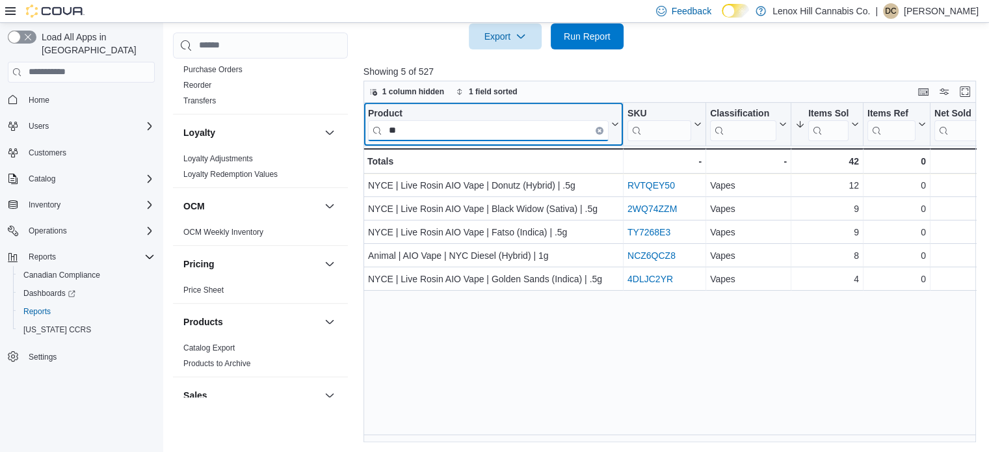
type input "*"
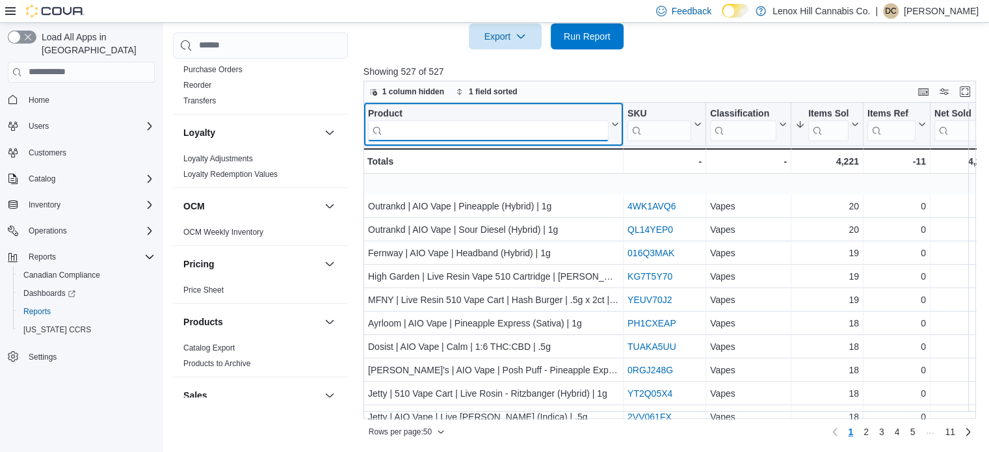
scroll to position [932, 0]
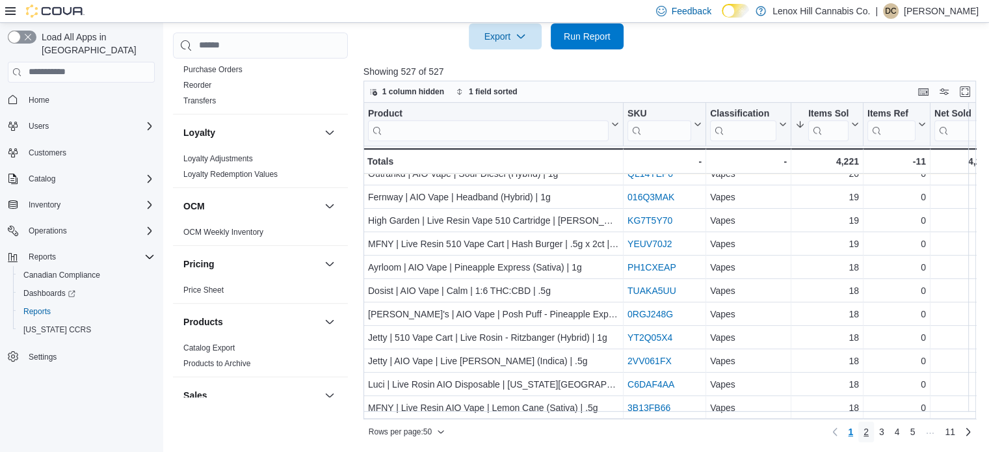
click at [742, 434] on span "2" at bounding box center [866, 431] width 5 height 13
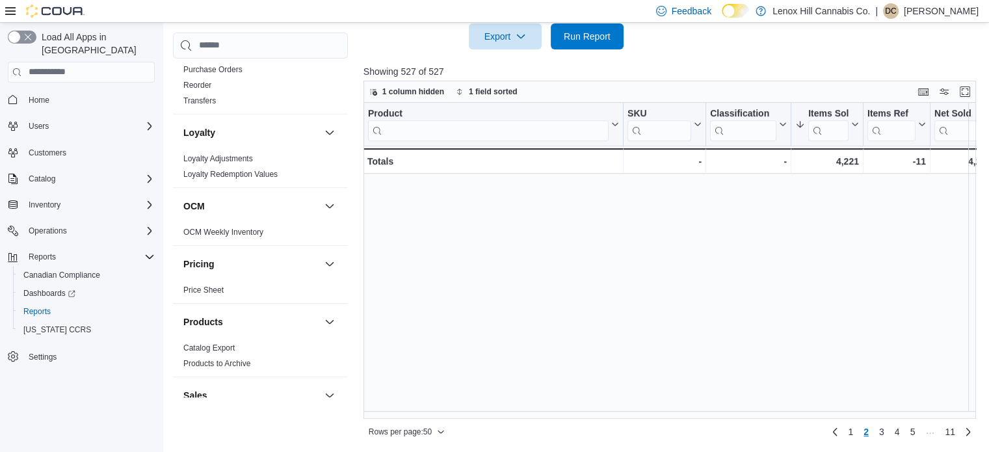
scroll to position [0, 0]
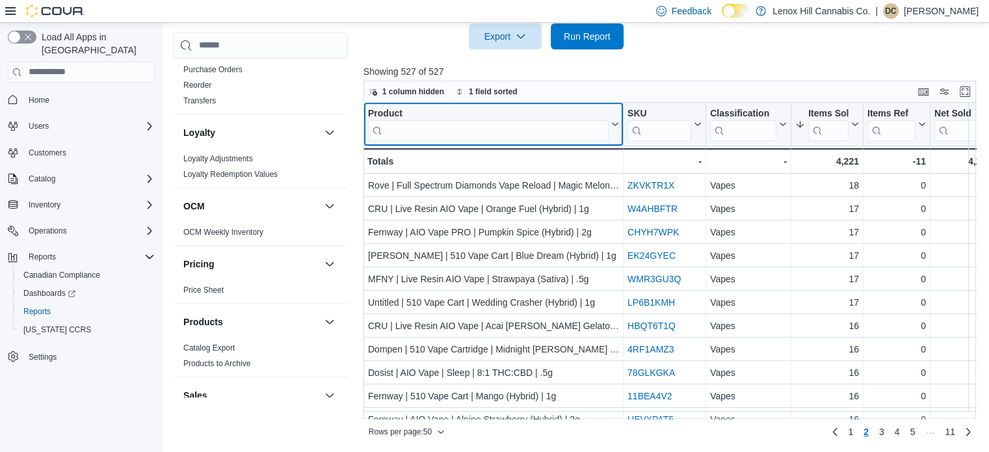
click at [517, 126] on input "search" at bounding box center [488, 130] width 241 height 21
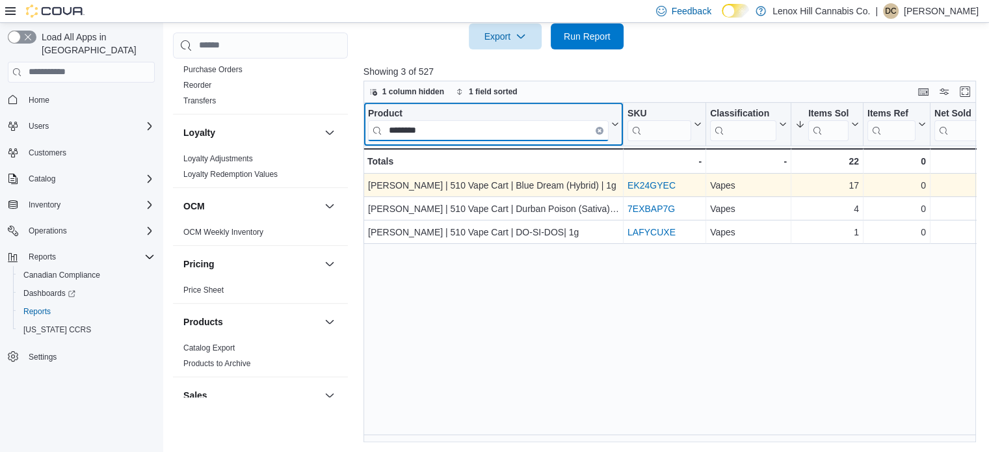
type input "********"
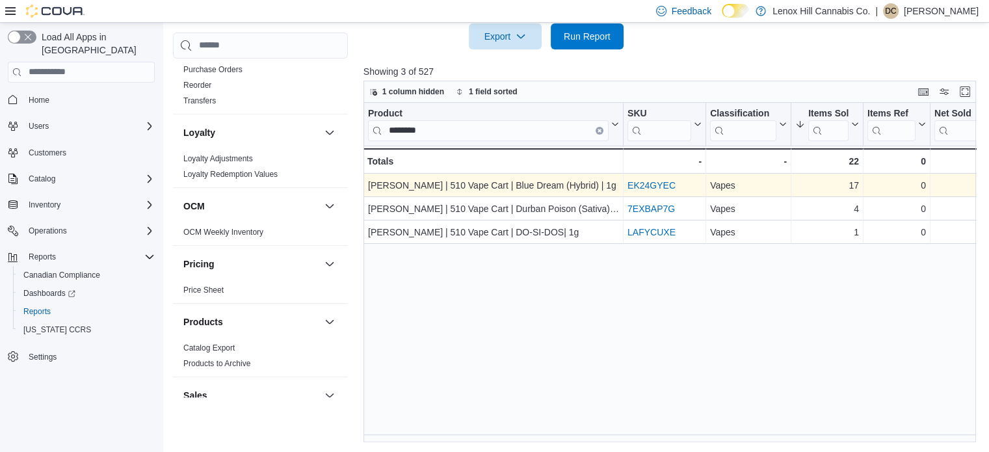
click at [645, 184] on link "EK24GYEC" at bounding box center [652, 185] width 48 height 10
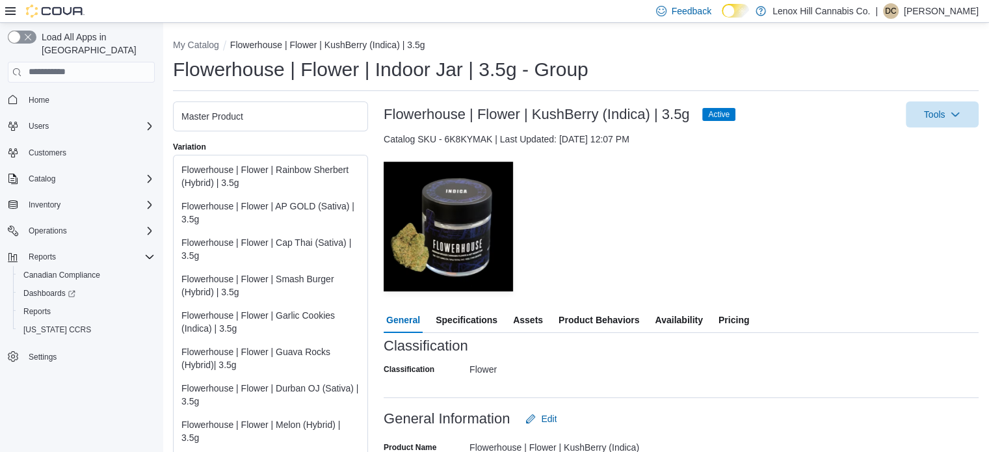
click at [671, 314] on span "Availability" at bounding box center [678, 320] width 47 height 26
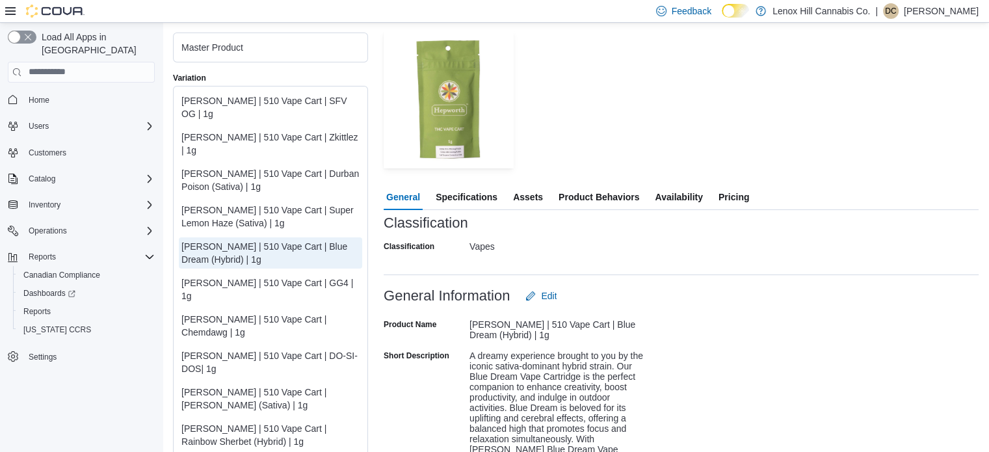
click at [680, 199] on span "Availability" at bounding box center [678, 197] width 47 height 26
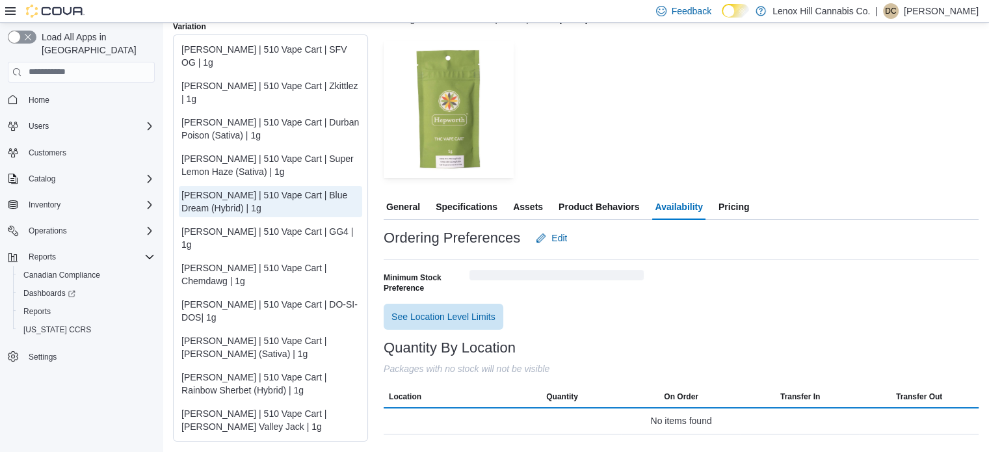
scroll to position [112, 0]
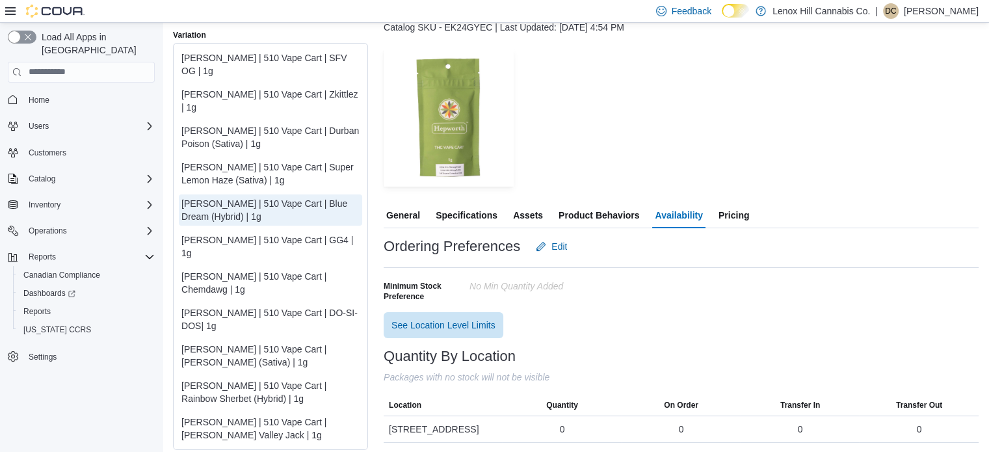
click at [293, 416] on div "Hepworth | 510 Vape Cart | Hudson Valley Jack | 1g" at bounding box center [270, 429] width 178 height 26
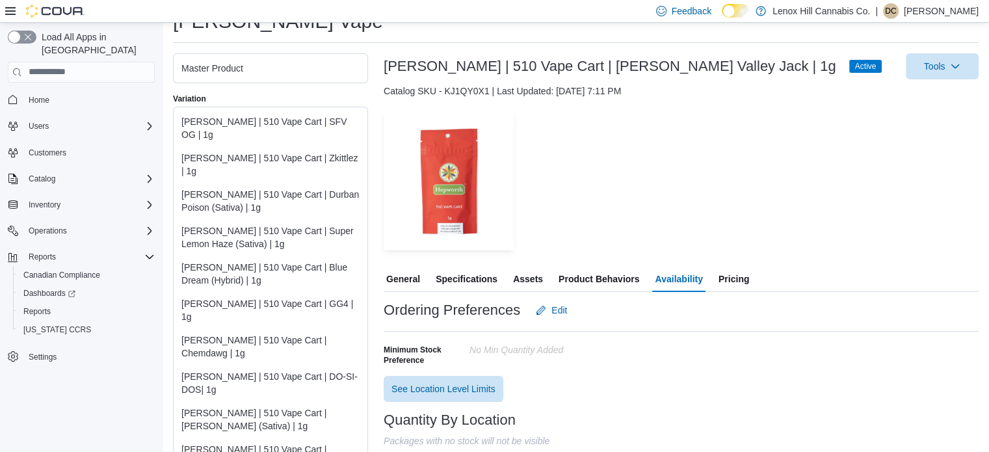
scroll to position [112, 0]
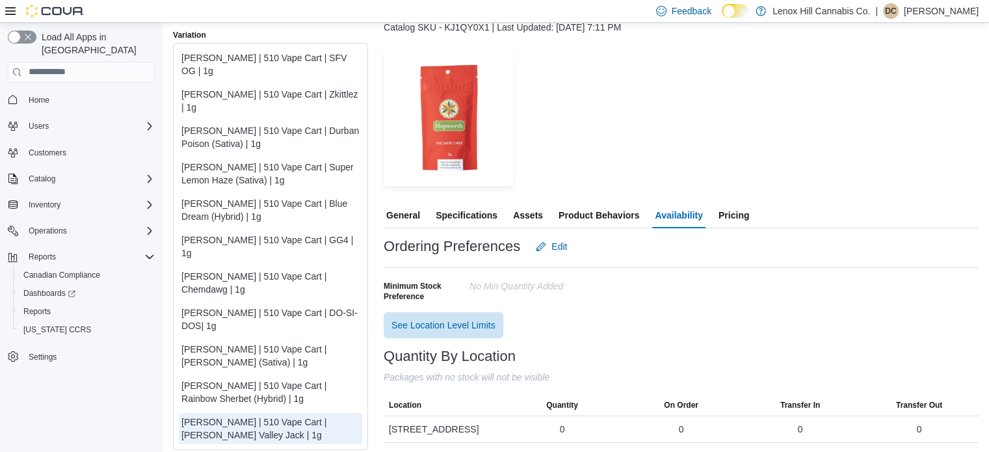
click at [317, 379] on div "Hepworth | 510 Vape Cart | Rainbow Sherbet (Hybrid) | 1g" at bounding box center [270, 392] width 178 height 26
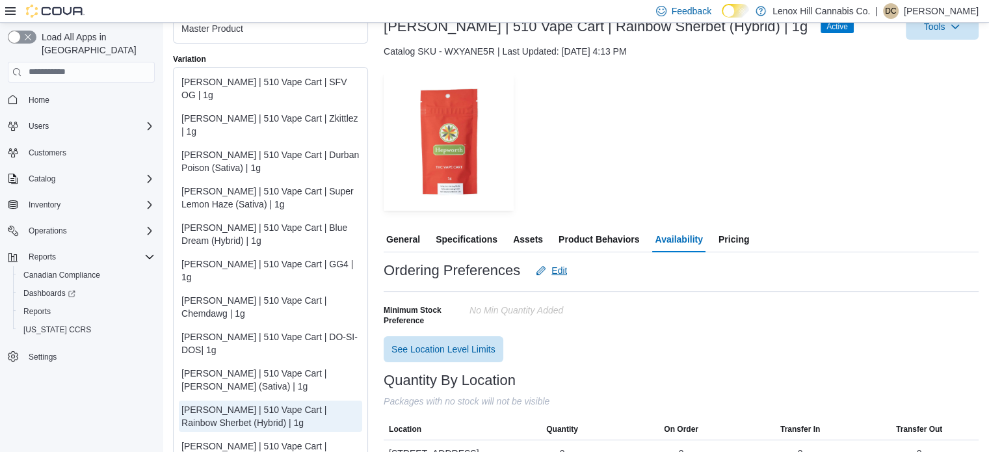
scroll to position [112, 0]
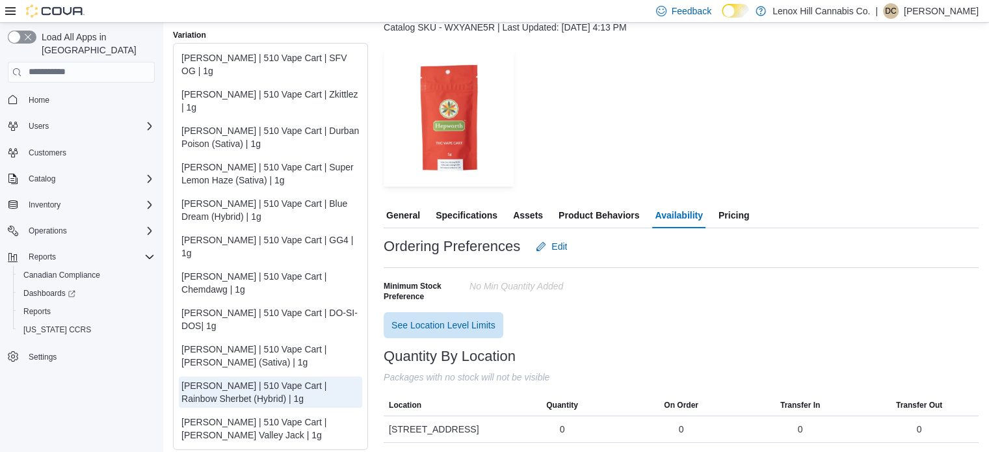
click at [291, 343] on div "Hepworth | 510 Vape Cart | Jack Herer (Sativa) | 1g" at bounding box center [270, 356] width 178 height 26
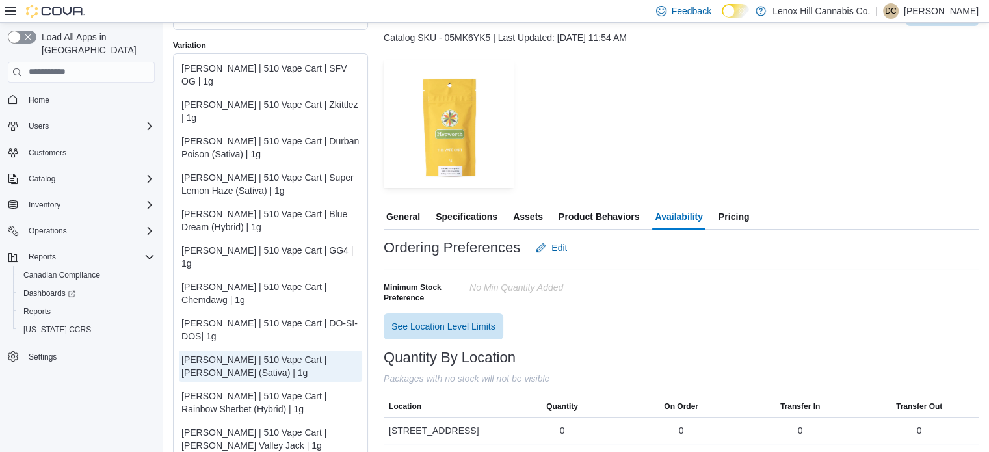
scroll to position [104, 0]
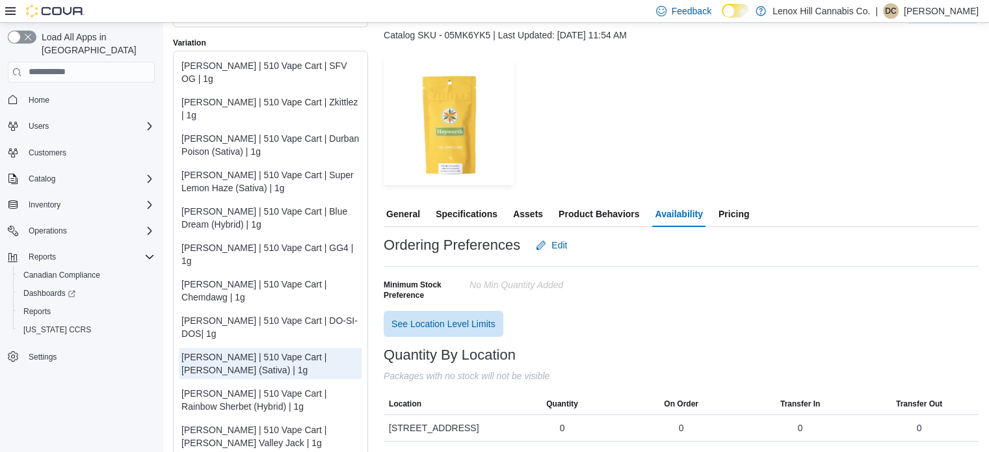
click at [285, 314] on div "[PERSON_NAME] | 510 Vape Cart | DO-SI-DOS| 1g" at bounding box center [270, 327] width 178 height 26
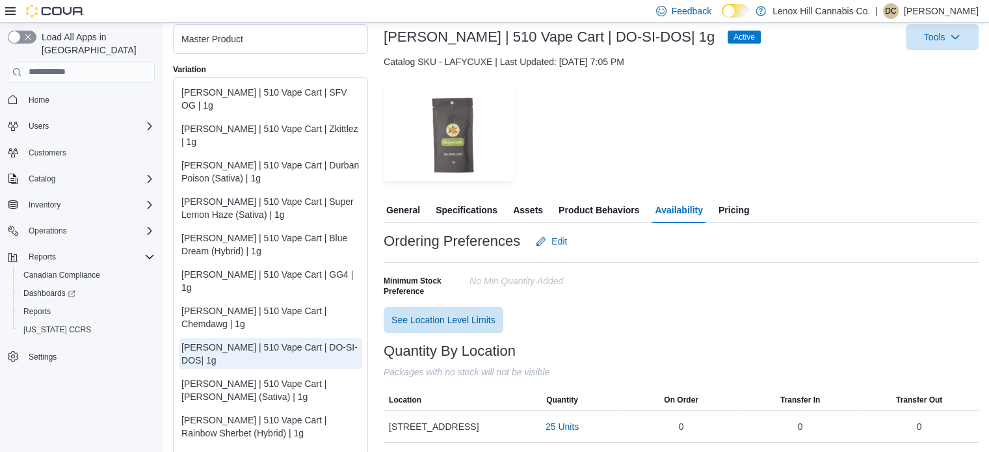
scroll to position [78, 0]
click at [740, 206] on span "Pricing" at bounding box center [734, 209] width 31 height 26
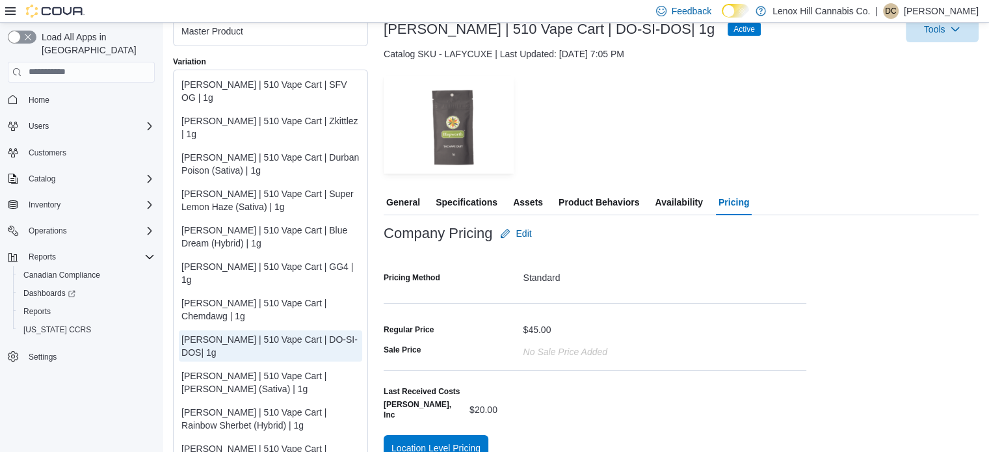
scroll to position [99, 0]
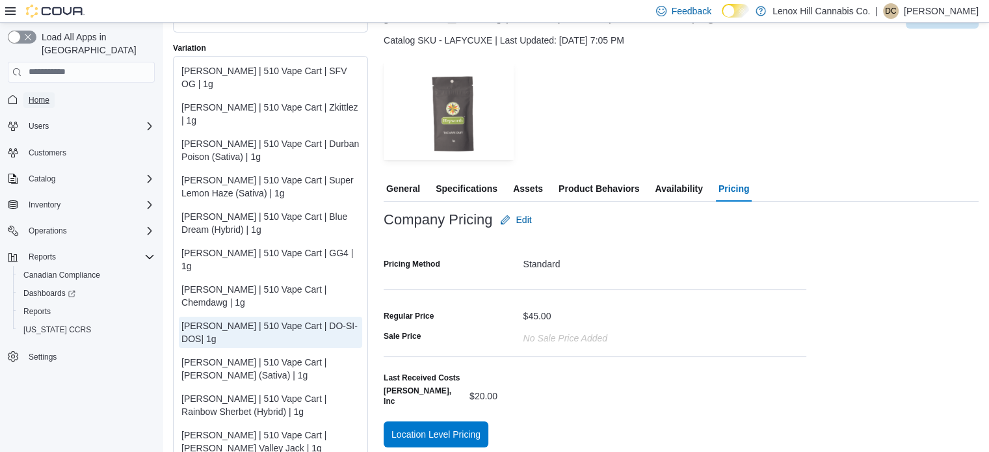
drag, startPoint x: 44, startPoint y: 88, endPoint x: 18, endPoint y: 73, distance: 30.3
click at [44, 95] on span "Home" at bounding box center [39, 100] width 21 height 10
